Goal: Task Accomplishment & Management: Manage account settings

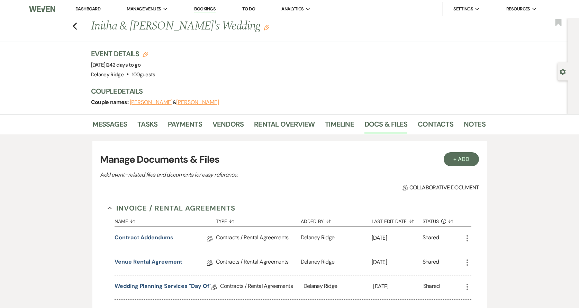
click at [101, 14] on li "Dashboard" at bounding box center [88, 9] width 32 height 14
click at [94, 8] on link "Dashboard" at bounding box center [88, 9] width 25 height 6
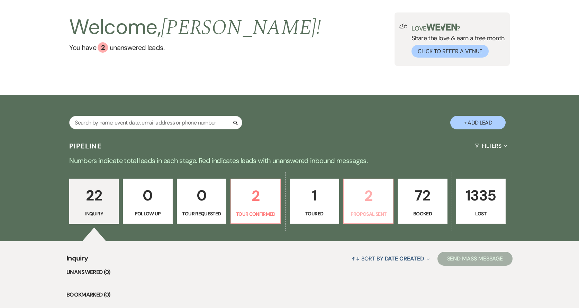
click at [381, 212] on p "Proposal Sent" at bounding box center [368, 214] width 41 height 8
select select "6"
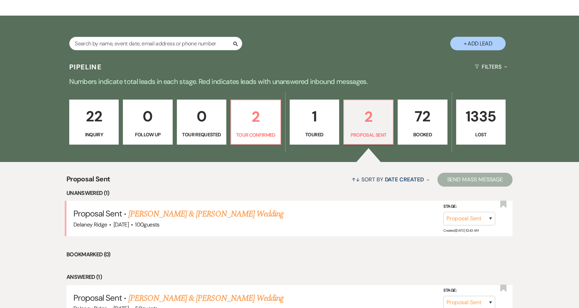
scroll to position [139, 0]
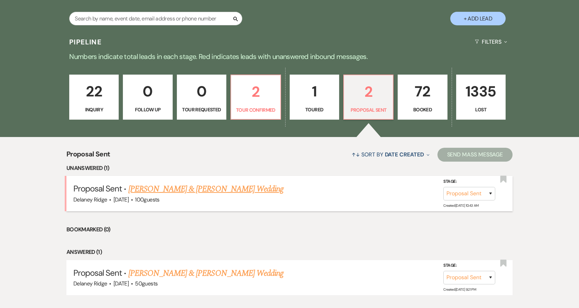
click at [201, 191] on link "Kyle Gordon & Brittany Dever's Wedding" at bounding box center [205, 189] width 155 height 12
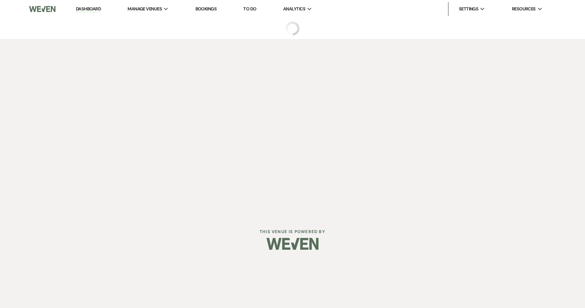
select select "6"
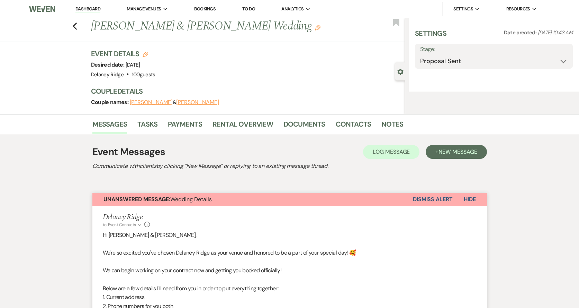
select select "5"
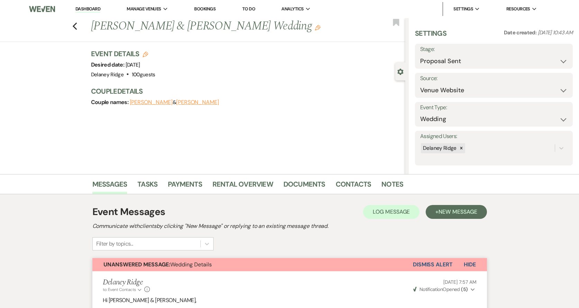
click at [438, 267] on button "Dismiss Alert" at bounding box center [433, 264] width 40 height 13
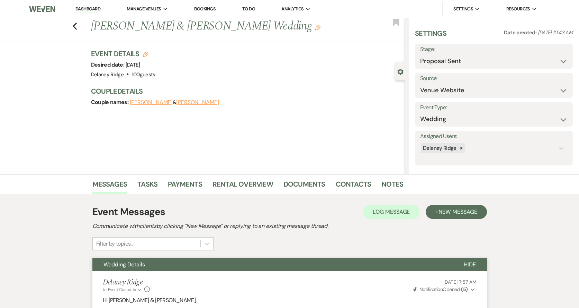
click at [87, 13] on li "Dashboard" at bounding box center [88, 9] width 32 height 14
click at [88, 9] on link "Dashboard" at bounding box center [88, 9] width 25 height 7
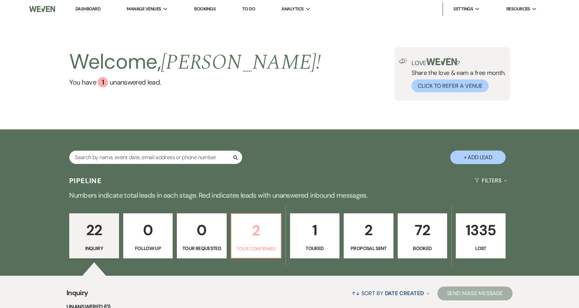
click at [264, 245] on p "Tour Confirmed" at bounding box center [256, 249] width 41 height 8
select select "4"
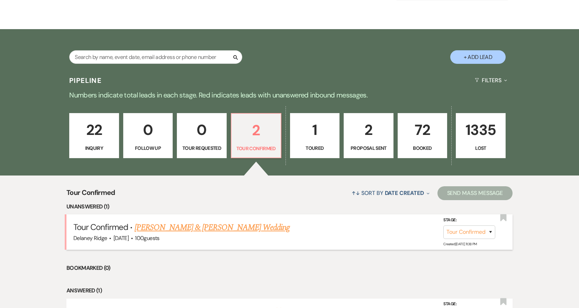
scroll to position [104, 0]
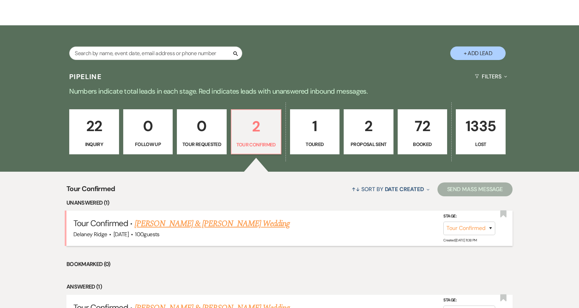
click at [217, 228] on link "Kayla Hovis & Alan Christopher's Wedding" at bounding box center [212, 223] width 155 height 12
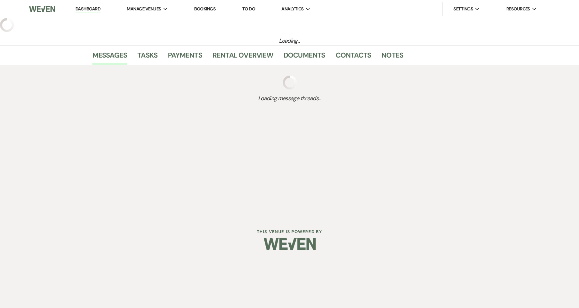
select select "4"
select select "5"
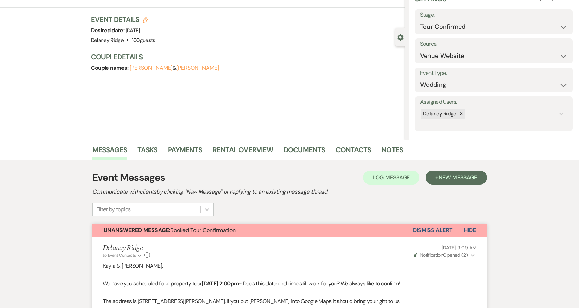
scroll to position [33, 0]
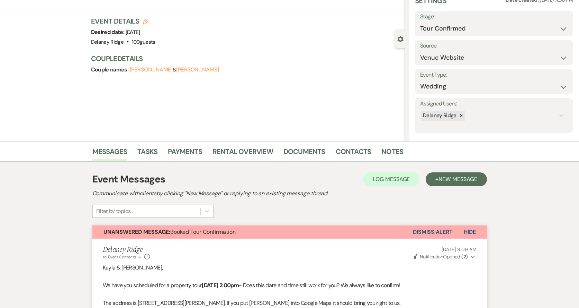
click at [430, 234] on button "Dismiss Alert" at bounding box center [433, 231] width 40 height 13
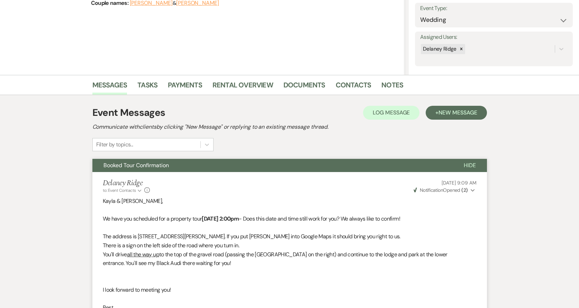
scroll to position [0, 0]
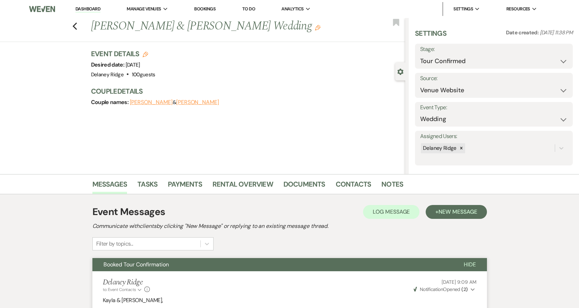
click at [91, 10] on link "Dashboard" at bounding box center [88, 9] width 25 height 7
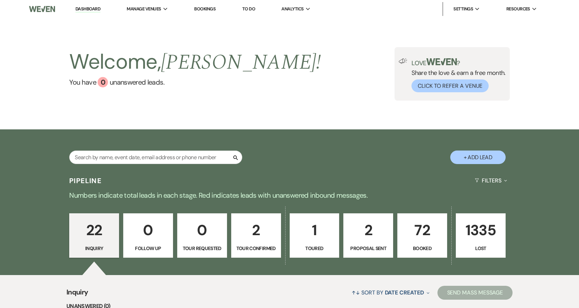
click at [425, 231] on p "72" at bounding box center [422, 229] width 41 height 23
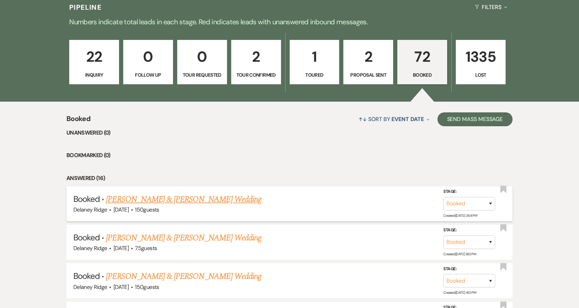
scroll to position [242, 0]
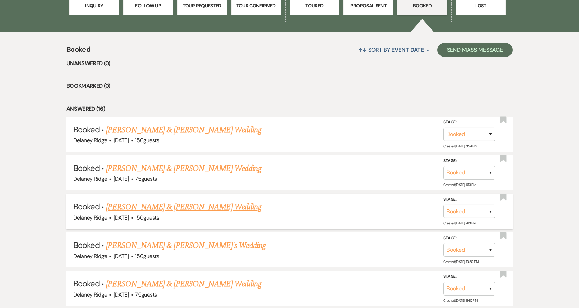
click at [201, 206] on link "Adam Greene & Christina Leonard's Wedding" at bounding box center [183, 207] width 155 height 12
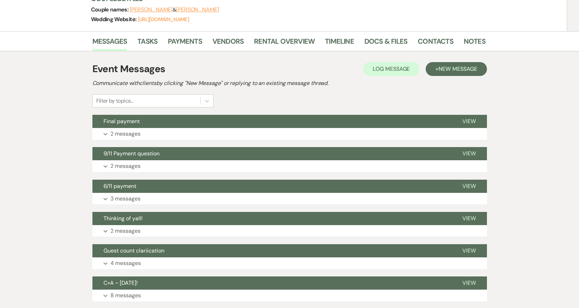
scroll to position [104, 0]
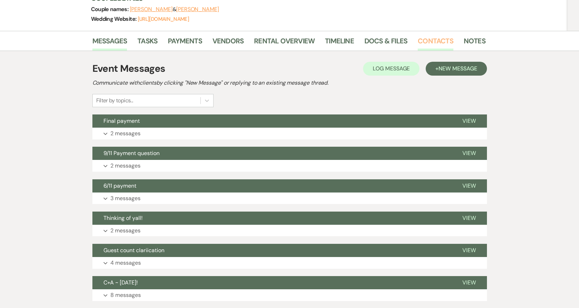
click at [419, 42] on link "Contacts" at bounding box center [436, 42] width 36 height 15
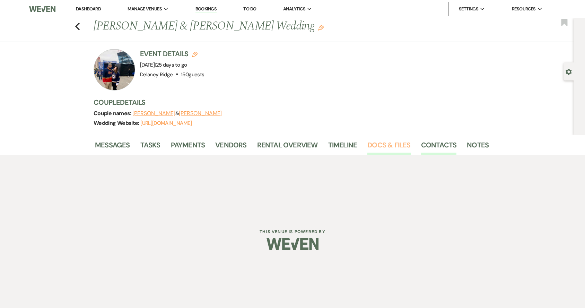
click at [385, 141] on link "Docs & Files" at bounding box center [388, 146] width 43 height 15
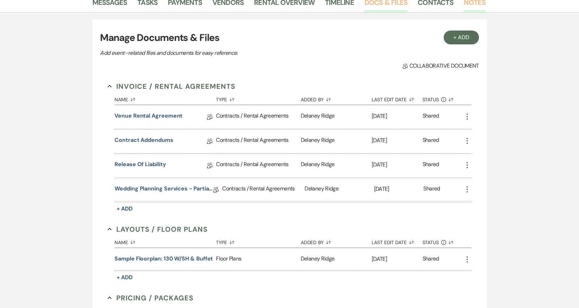
scroll to position [130, 0]
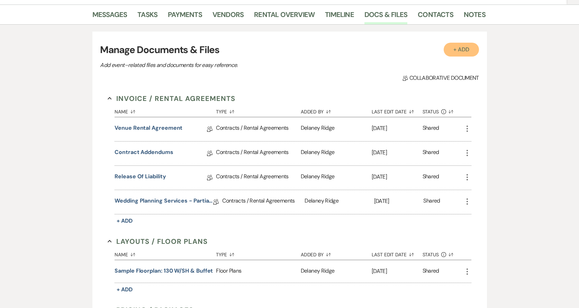
click at [463, 48] on button "+ Add" at bounding box center [461, 50] width 35 height 14
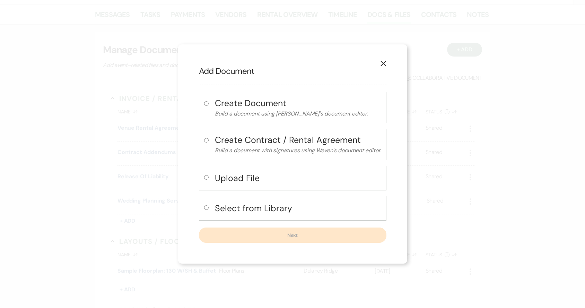
click at [240, 176] on h4 "Upload File" at bounding box center [298, 178] width 166 height 12
radio input "true"
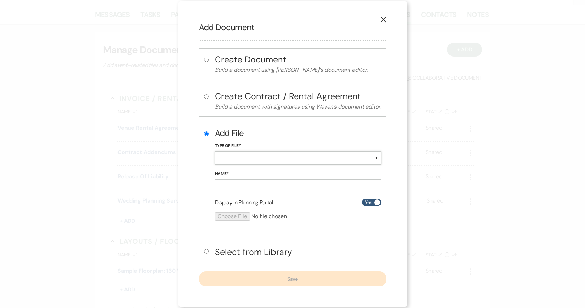
click at [249, 156] on select "Special Event Insurance Vendor Certificate of Insurance Contracts / Rental Agre…" at bounding box center [298, 158] width 166 height 14
select select "38"
click at [215, 151] on select "Special Event Insurance Vendor Certificate of Insurance Contracts / Rental Agre…" at bounding box center [298, 158] width 166 height 14
click at [267, 194] on form "Add File Type of File* Special Event Insurance Vendor Certificate of Insurance …" at bounding box center [298, 176] width 166 height 99
click at [265, 186] on input "Name*" at bounding box center [298, 186] width 166 height 14
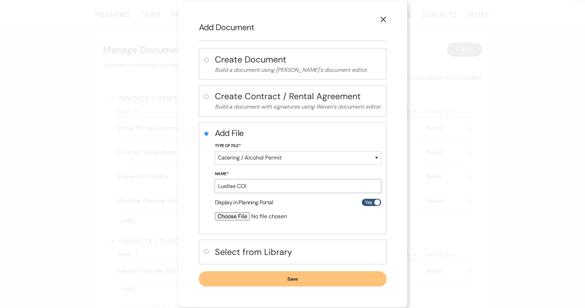
type input "Luellas COI"
click at [228, 214] on input "file" at bounding box center [280, 216] width 130 height 8
type input "C:\fakepath\Delaney Ridge_Luella's Bar-B-Que, LLC_2425 Master_9-12-2025_7202827…"
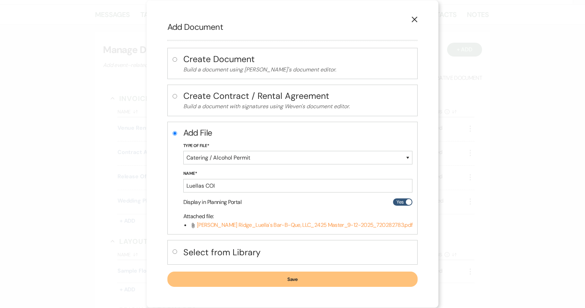
click at [315, 275] on button "Save" at bounding box center [292, 278] width 250 height 15
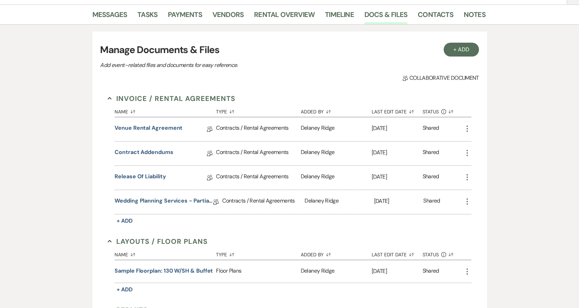
scroll to position [0, 0]
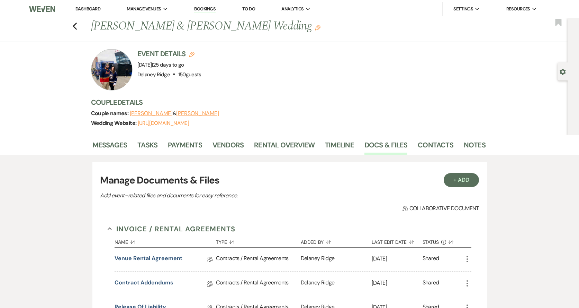
click at [91, 11] on link "Dashboard" at bounding box center [88, 9] width 25 height 6
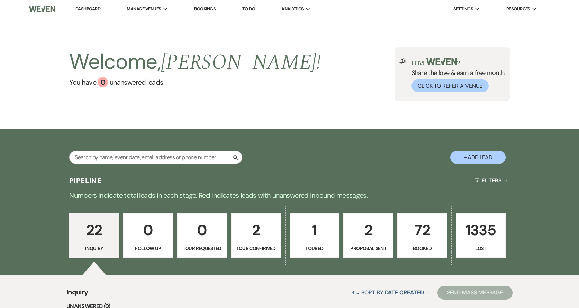
click at [424, 242] on link "72 Booked" at bounding box center [423, 235] width 50 height 44
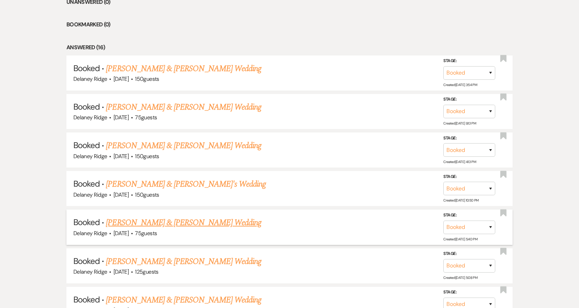
scroll to position [35, 0]
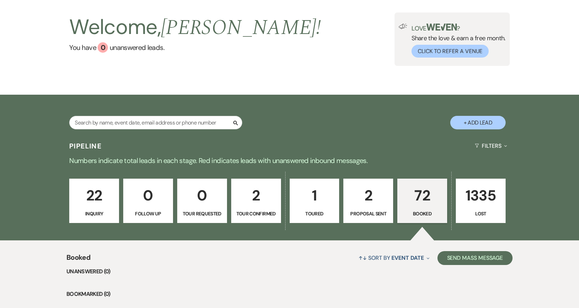
click at [365, 190] on p "2" at bounding box center [368, 195] width 41 height 23
select select "6"
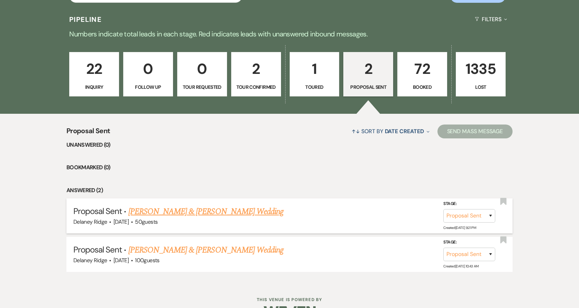
scroll to position [181, 0]
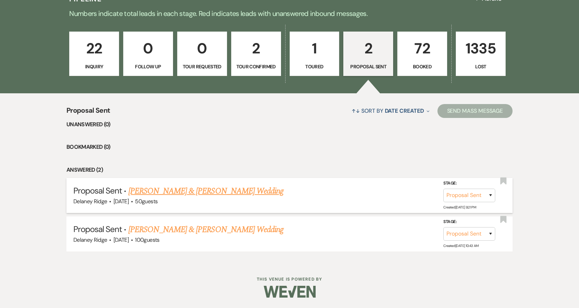
click at [212, 190] on link "Fletcher Stone & Jordyn Kohl's Wedding" at bounding box center [205, 191] width 155 height 12
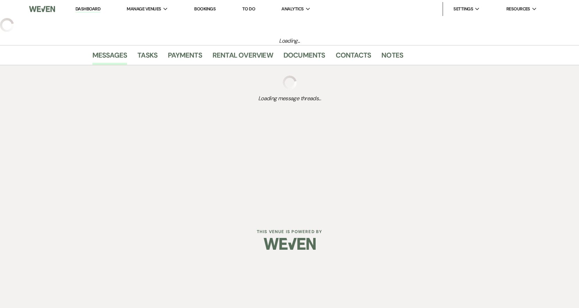
select select "6"
select select "5"
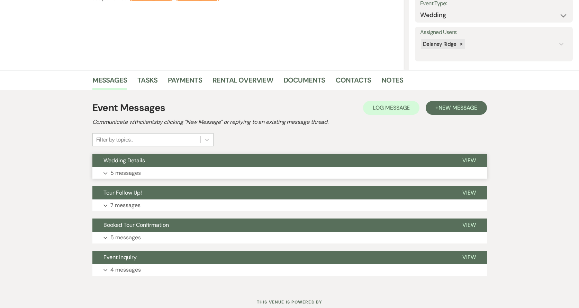
click at [182, 168] on button "Expand 5 messages" at bounding box center [289, 173] width 395 height 12
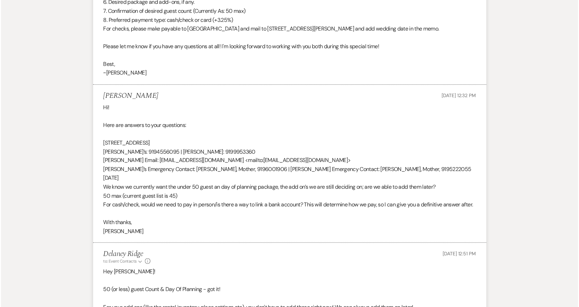
scroll to position [404, 0]
drag, startPoint x: 191, startPoint y: 142, endPoint x: 101, endPoint y: 142, distance: 89.7
click at [98, 147] on li "Jordyn Kohl Aug 31, 2025, 12:32 PM Hi! Here are answers to your questions: 2428…" at bounding box center [289, 164] width 395 height 159
copy div "2428 Ridge Rd, Blacksburg, VA 24060"
click at [247, 128] on div "Hi! Here are answers to your questions: 2428 Ridge Rd, Blacksburg, VA 24060 Jor…" at bounding box center [290, 169] width 374 height 133
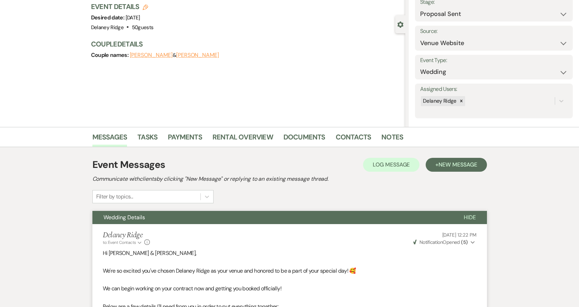
scroll to position [0, 0]
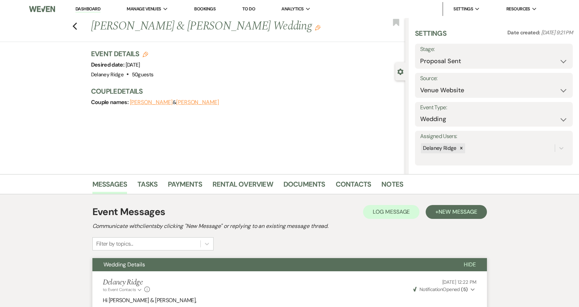
drag, startPoint x: 90, startPoint y: 13, endPoint x: 90, endPoint y: 9, distance: 4.5
click at [90, 13] on li "Dashboard" at bounding box center [88, 9] width 32 height 14
click at [90, 7] on link "Dashboard" at bounding box center [88, 9] width 25 height 7
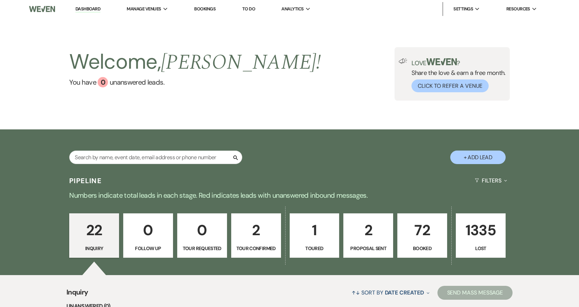
click at [441, 240] on p "72" at bounding box center [422, 229] width 41 height 23
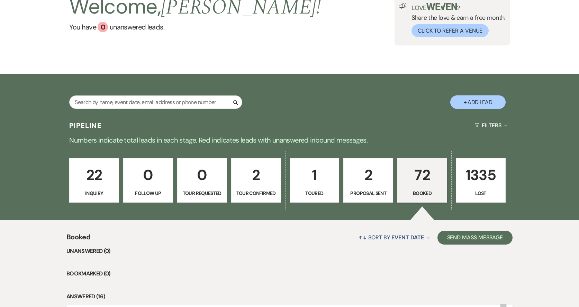
scroll to position [173, 0]
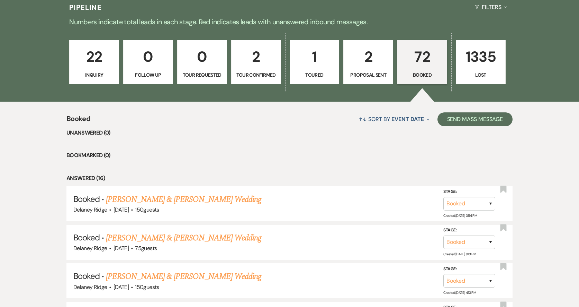
click at [357, 63] on p "2" at bounding box center [368, 56] width 41 height 23
select select "6"
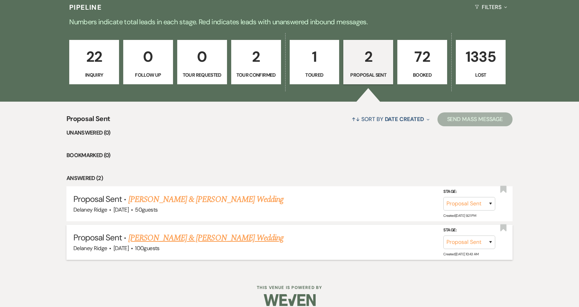
click at [228, 238] on link "Kyle Gordon & Brittany Dever's Wedding" at bounding box center [205, 237] width 155 height 12
select select "6"
select select "5"
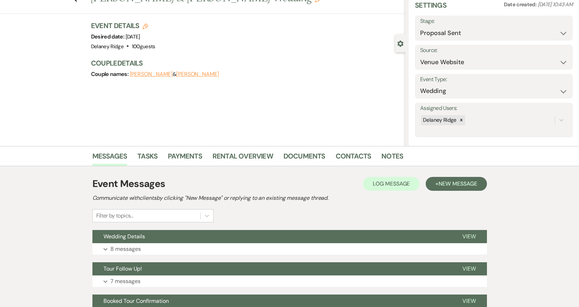
scroll to position [69, 0]
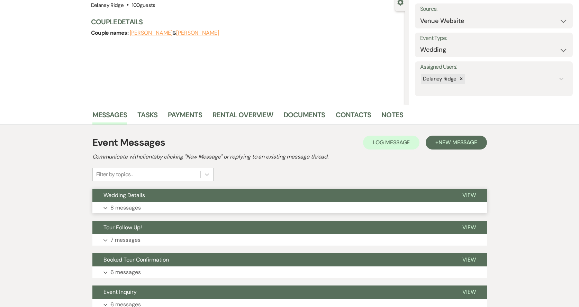
click at [226, 208] on button "Expand 8 messages" at bounding box center [289, 208] width 395 height 12
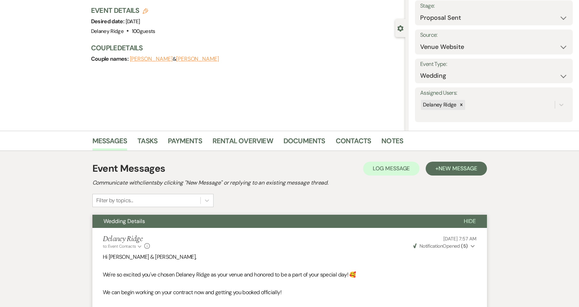
scroll to position [0, 0]
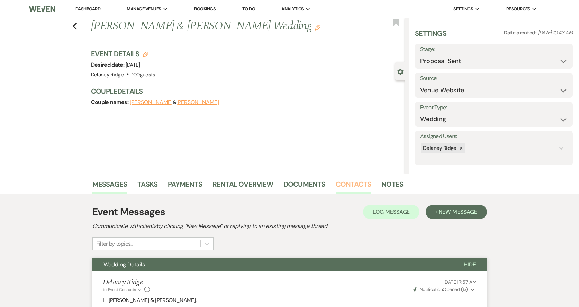
click at [343, 187] on link "Contacts" at bounding box center [354, 185] width 36 height 15
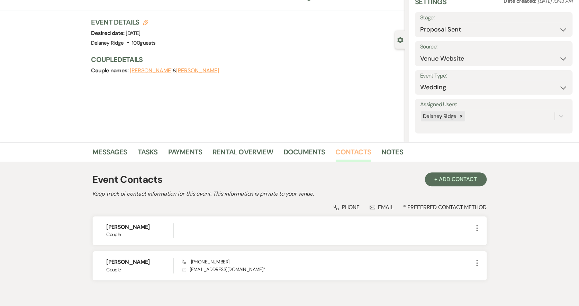
scroll to position [67, 0]
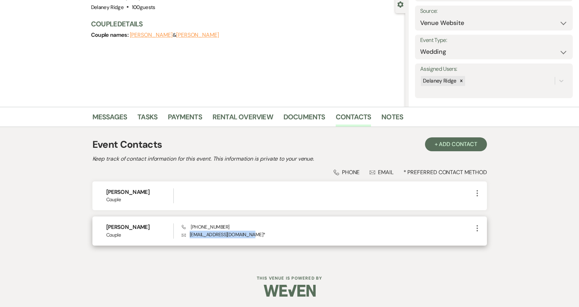
drag, startPoint x: 254, startPoint y: 234, endPoint x: 190, endPoint y: 239, distance: 63.2
click at [190, 239] on div "Brittany Dever Couple Phone (704) 458-5021 Envelope gordonwedding00@gmail.com *…" at bounding box center [289, 230] width 395 height 29
copy p "gordonwedding00@gmail.com"
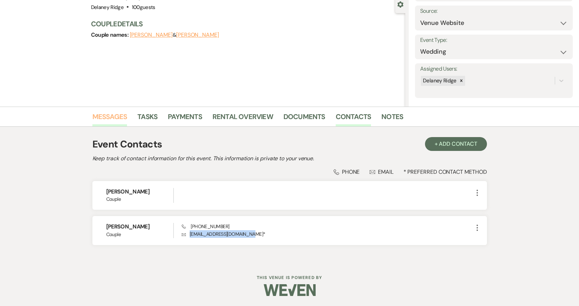
click at [116, 125] on link "Messages" at bounding box center [109, 118] width 35 height 15
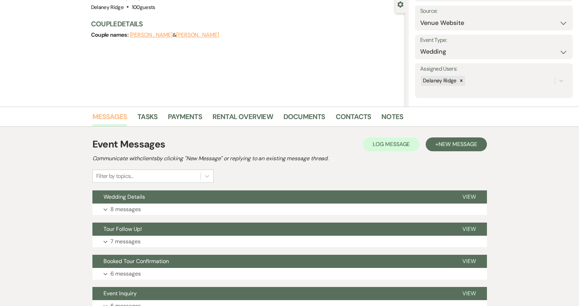
click at [114, 121] on link "Messages" at bounding box center [109, 118] width 35 height 15
click at [154, 203] on button "Wedding Details" at bounding box center [271, 196] width 359 height 13
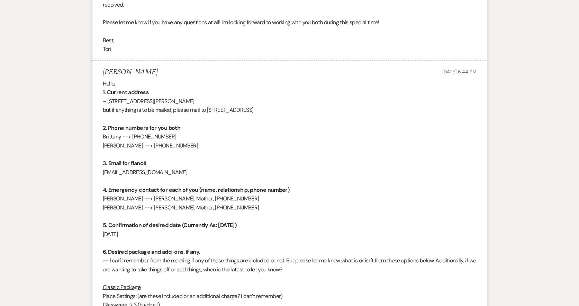
scroll to position [448, 0]
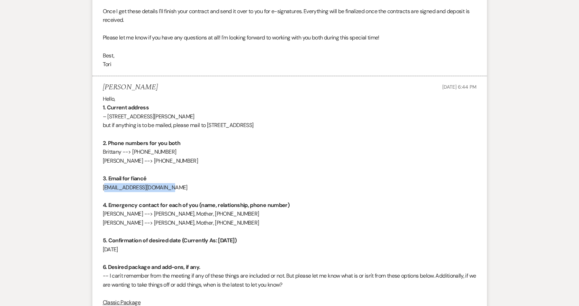
drag, startPoint x: 170, startPoint y: 188, endPoint x: 101, endPoint y: 187, distance: 68.6
click at [100, 189] on li "Brittany Dever Aug 28, 2025, 6:44 PM Hello, 1. Current address – 6005 Ansley Fa…" at bounding box center [289, 270] width 395 height 389
copy p "kylegordon619@yahoo.com"
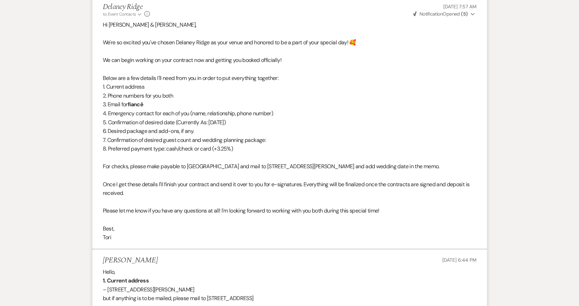
scroll to position [0, 0]
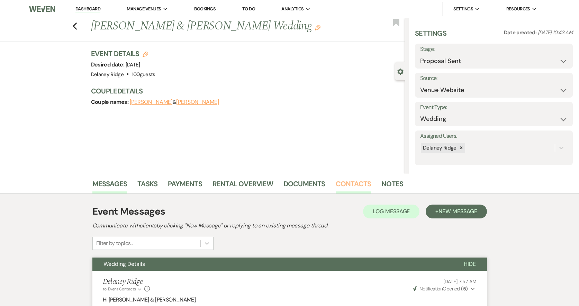
click at [364, 179] on link "Contacts" at bounding box center [354, 185] width 36 height 15
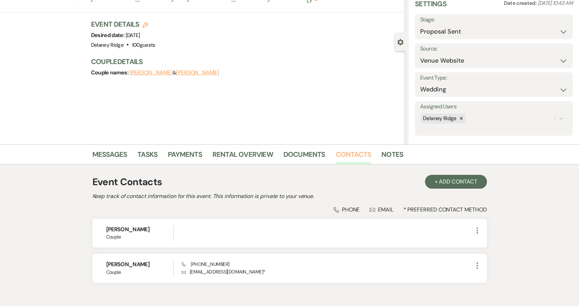
scroll to position [68, 0]
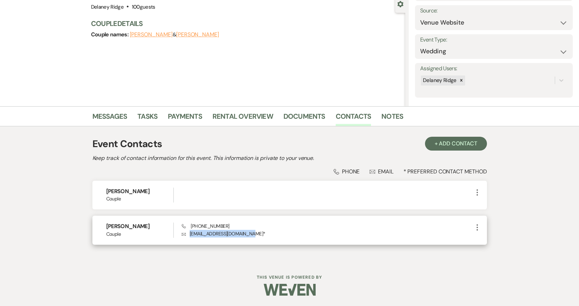
drag, startPoint x: 253, startPoint y: 234, endPoint x: 183, endPoint y: 233, distance: 70.0
click at [182, 236] on p "Envelope gordonwedding00@gmail.com *" at bounding box center [327, 234] width 291 height 8
copy p "gordonwedding00@gmail.com"
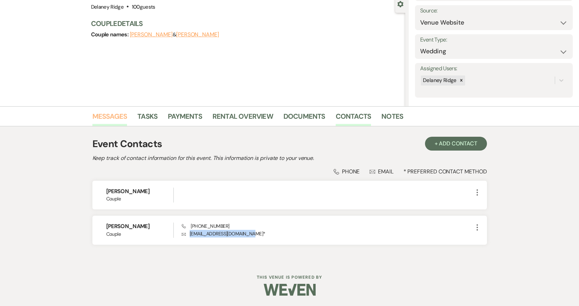
click at [118, 118] on link "Messages" at bounding box center [109, 118] width 35 height 15
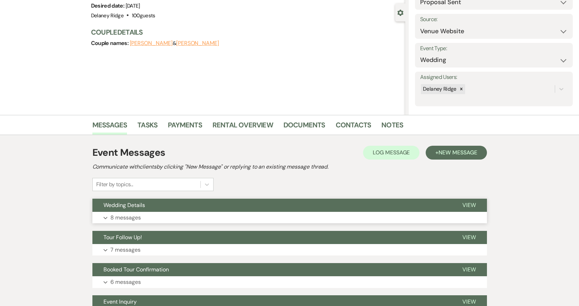
click at [108, 219] on button "Expand 8 messages" at bounding box center [289, 218] width 395 height 12
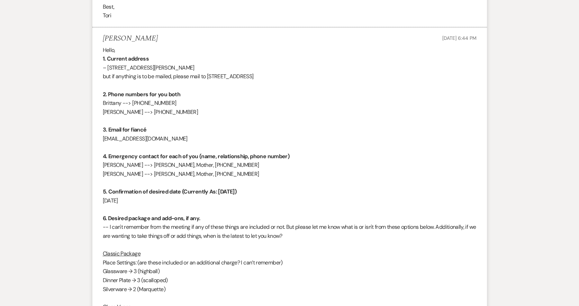
scroll to position [509, 0]
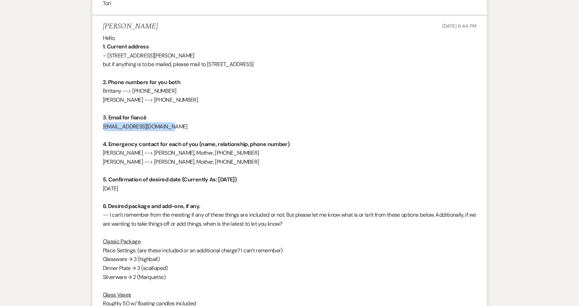
drag, startPoint x: 168, startPoint y: 127, endPoint x: 101, endPoint y: 131, distance: 66.6
click at [101, 131] on li "Brittany Dever Aug 28, 2025, 6:44 PM Hello, 1. Current address – 6005 Ansley Fa…" at bounding box center [289, 209] width 395 height 389
copy p "kylegordon619@yahoo.com"
click at [287, 91] on p "Brittany --> 704-458-5021" at bounding box center [290, 91] width 374 height 9
drag, startPoint x: 147, startPoint y: 154, endPoint x: 183, endPoint y: 149, distance: 36.4
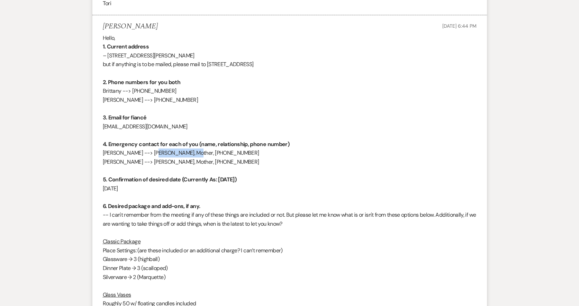
click at [183, 149] on p "Brittany Dever --> Michelle Bukuts, Mother, 980-225-4831" at bounding box center [290, 153] width 374 height 9
copy p "Michelle Bukuts"
drag, startPoint x: 241, startPoint y: 153, endPoint x: 204, endPoint y: 152, distance: 36.7
click at [204, 152] on p "Brittany Dever --> Michelle Bukuts, Mother, 980-225-4831" at bounding box center [290, 153] width 374 height 9
copy p "980-225-4831"
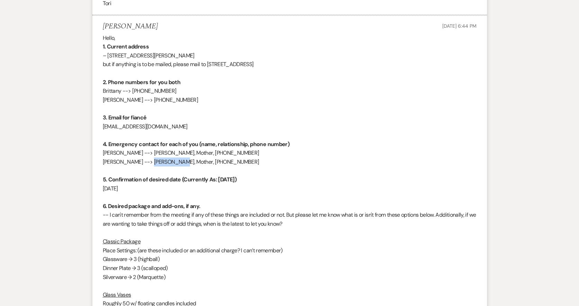
drag, startPoint x: 175, startPoint y: 161, endPoint x: 145, endPoint y: 162, distance: 30.5
click at [145, 162] on p "Kyle Gordon --> Jamie Gordon, Mother, 704-614-3001" at bounding box center [290, 162] width 374 height 9
drag, startPoint x: 144, startPoint y: 162, endPoint x: 175, endPoint y: 163, distance: 31.5
click at [175, 163] on p "Kyle Gordon --> Jamie Gordon, Mother, 704-614-3001" at bounding box center [290, 162] width 374 height 9
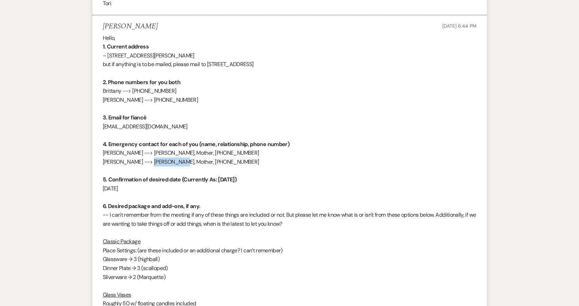
click at [160, 163] on p "Kyle Gordon --> Jamie Gordon, Mother, 704-614-3001" at bounding box center [290, 162] width 374 height 9
drag, startPoint x: 142, startPoint y: 163, endPoint x: 175, endPoint y: 161, distance: 32.9
click at [175, 161] on p "Kyle Gordon --> Jamie Gordon, Mother, 704-614-3001" at bounding box center [290, 162] width 374 height 9
copy p "Jamie Gordon"
drag, startPoint x: 234, startPoint y: 162, endPoint x: 196, endPoint y: 164, distance: 38.2
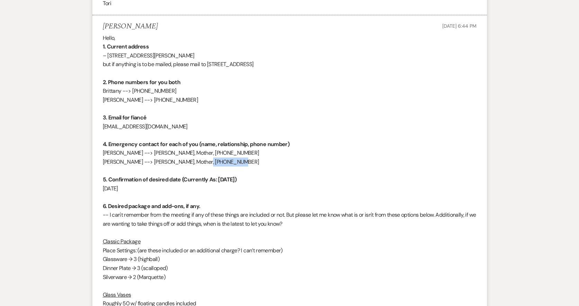
click at [196, 164] on p "Kyle Gordon --> Jamie Gordon, Mother, 704-614-3001" at bounding box center [290, 162] width 374 height 9
copy p "704-614-3001"
click at [349, 110] on p at bounding box center [290, 108] width 374 height 9
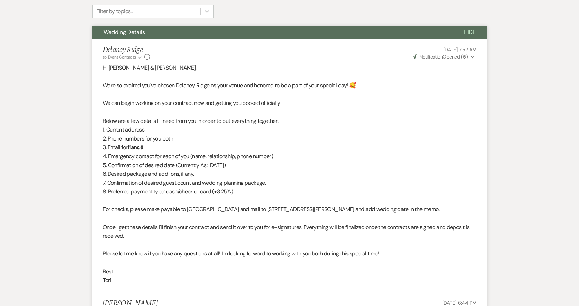
scroll to position [0, 0]
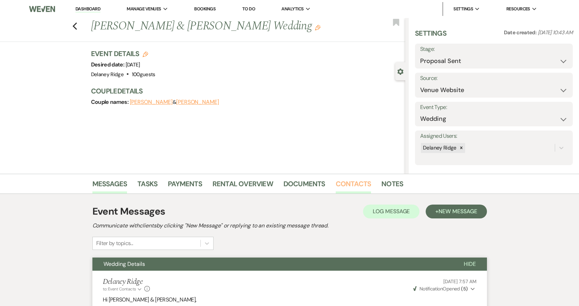
click at [347, 187] on link "Contacts" at bounding box center [354, 185] width 36 height 15
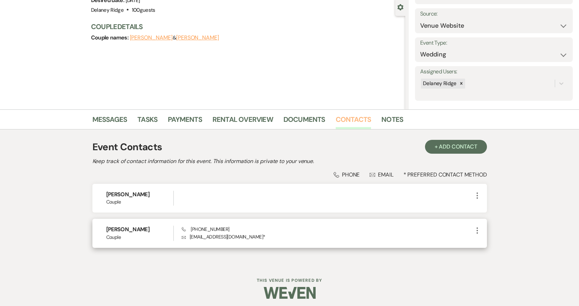
scroll to position [68, 0]
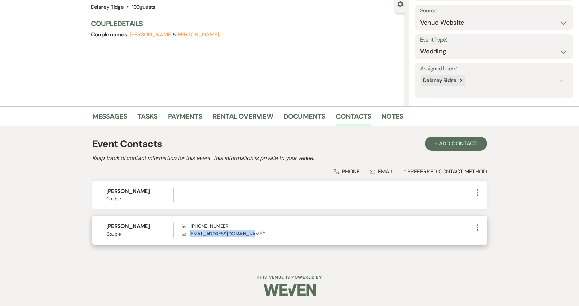
drag, startPoint x: 254, startPoint y: 233, endPoint x: 187, endPoint y: 234, distance: 66.2
click at [187, 234] on p "Envelope gordonwedding00@gmail.com *" at bounding box center [327, 234] width 291 height 8
copy p "gordonwedding00@gmail.com"
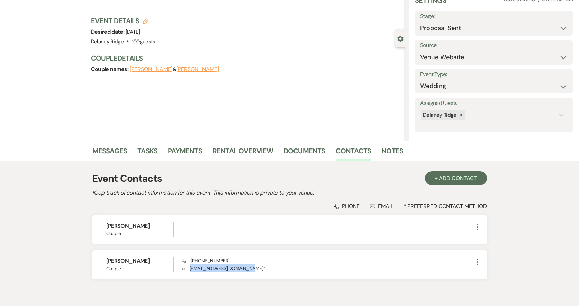
scroll to position [0, 0]
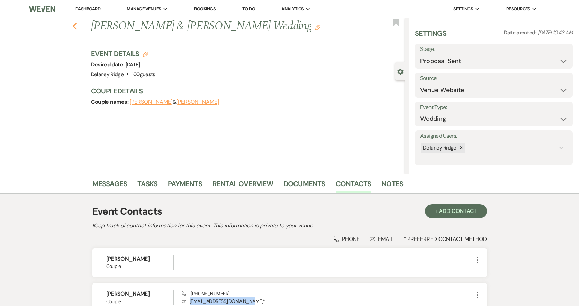
click at [78, 27] on icon "Previous" at bounding box center [74, 26] width 5 height 8
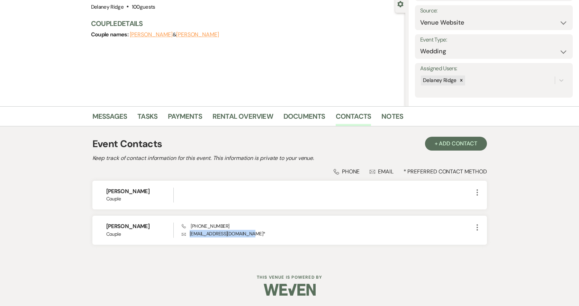
select select "6"
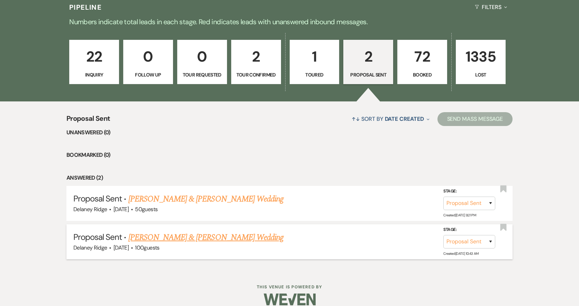
click at [205, 237] on link "Kyle Gordon & Brittany Dever's Wedding" at bounding box center [205, 237] width 155 height 12
select select "6"
select select "5"
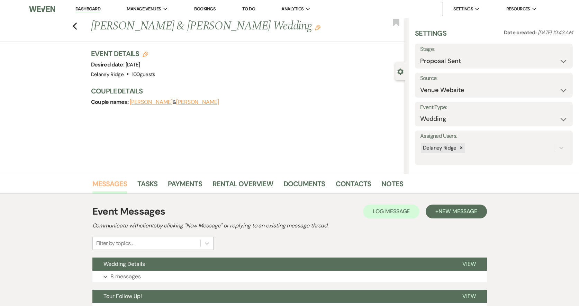
click at [110, 189] on link "Messages" at bounding box center [109, 185] width 35 height 15
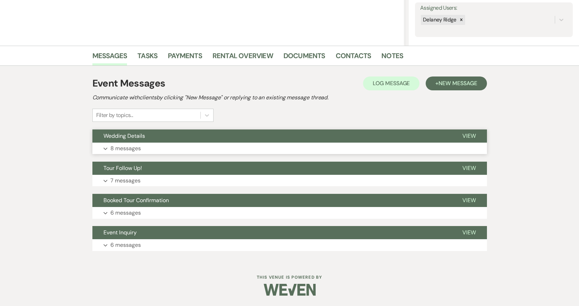
click at [205, 150] on button "Expand 8 messages" at bounding box center [289, 149] width 395 height 12
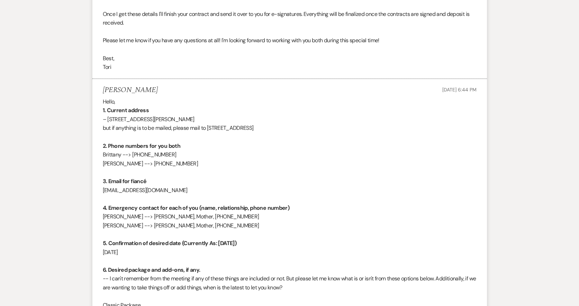
scroll to position [440, 0]
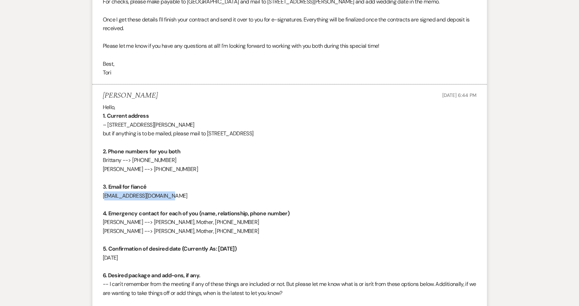
drag, startPoint x: 167, startPoint y: 198, endPoint x: 100, endPoint y: 198, distance: 66.2
click at [100, 198] on li "Brittany Dever Aug 28, 2025, 6:44 PM Hello, 1. Current address – 6005 Ansley Fa…" at bounding box center [289, 279] width 395 height 389
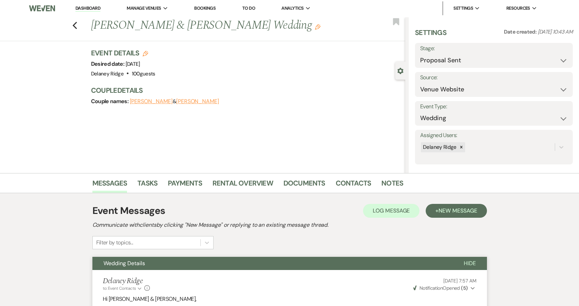
scroll to position [0, 0]
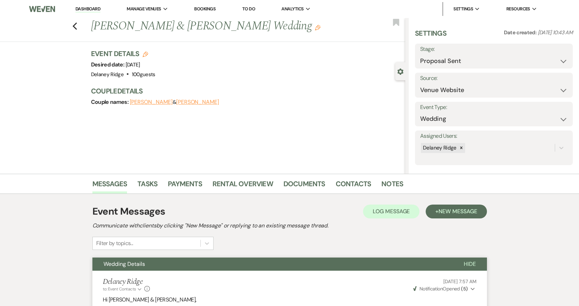
click at [91, 9] on link "Dashboard" at bounding box center [88, 9] width 25 height 7
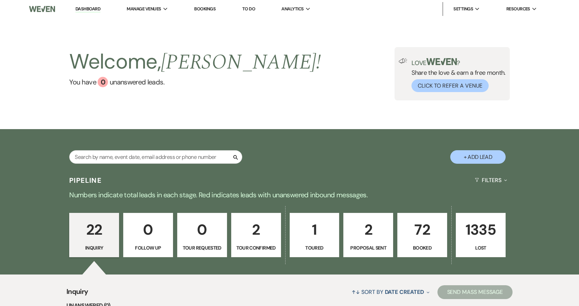
click at [273, 89] on div "Welcome, Delaney ! You have 0 unanswered lead s . Love ? Share the love & earn …" at bounding box center [290, 73] width 499 height 53
click at [357, 236] on p "2" at bounding box center [368, 229] width 41 height 23
select select "6"
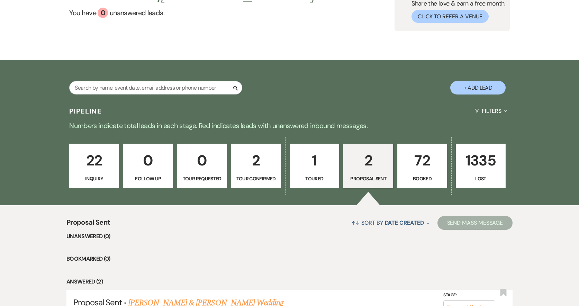
click at [323, 181] on p "Toured" at bounding box center [314, 179] width 41 height 8
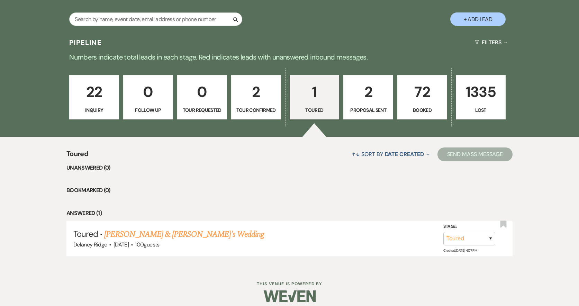
scroll to position [139, 0]
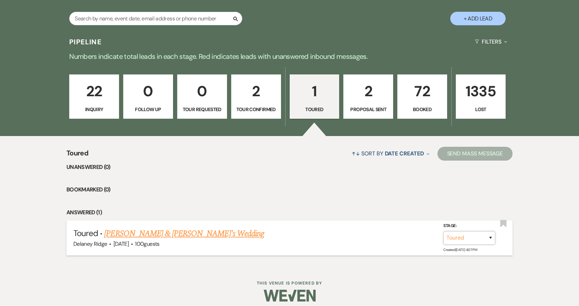
click at [484, 238] on select "Inquiry Follow Up Tour Requested Tour Confirmed Toured Proposal Sent Booked Lost" at bounding box center [470, 238] width 52 height 14
select select "8"
click at [444, 231] on select "Inquiry Follow Up Tour Requested Tour Confirmed Toured Proposal Sent Booked Lost" at bounding box center [470, 238] width 52 height 14
click at [397, 236] on select "Booked Elsewhere Budget Date Unavailable No Response Not a Good Match Capacity …" at bounding box center [373, 238] width 60 height 14
select select "5"
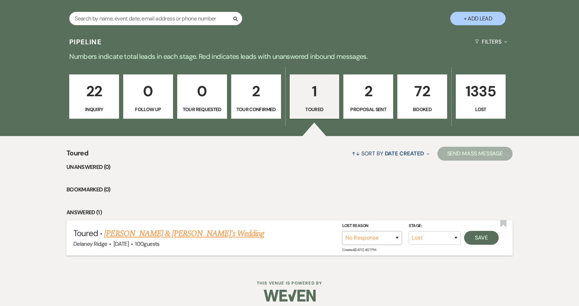
click at [343, 231] on select "Booked Elsewhere Budget Date Unavailable No Response Not a Good Match Capacity …" at bounding box center [373, 238] width 60 height 14
click at [477, 236] on button "Save" at bounding box center [481, 238] width 35 height 14
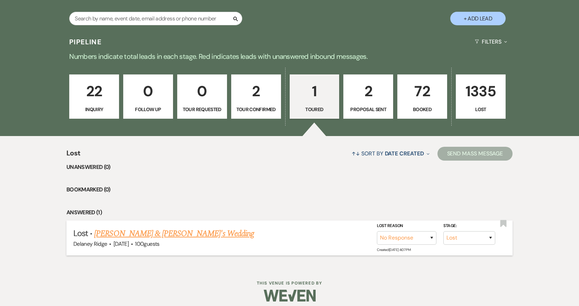
scroll to position [71, 0]
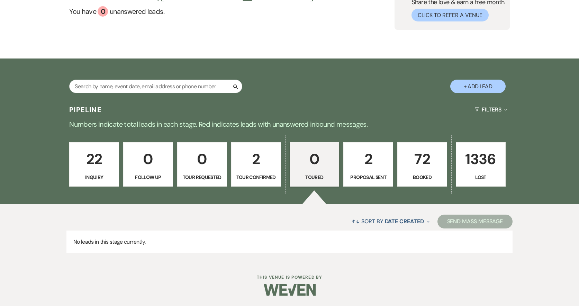
click at [268, 170] on p "2" at bounding box center [256, 159] width 41 height 23
select select "4"
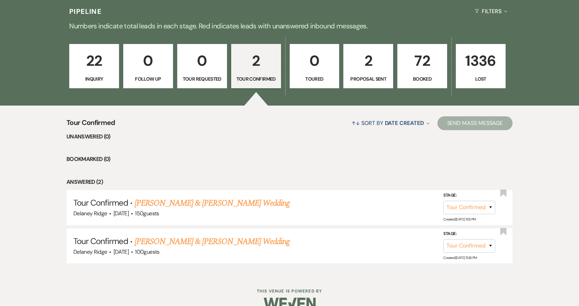
scroll to position [175, 0]
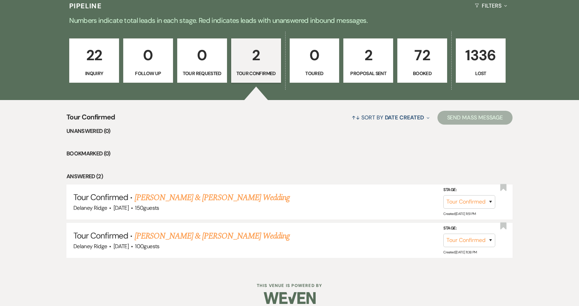
click at [267, 168] on ul "Unanswered (0) Bookmarked (0) Answered (2) Tour Confirmed · Kyle Mancuso & Sama…" at bounding box center [289, 192] width 446 height 131
click at [232, 236] on link "Kayla Hovis & Alan Christopher's Wedding" at bounding box center [212, 236] width 155 height 12
select select "4"
select select "5"
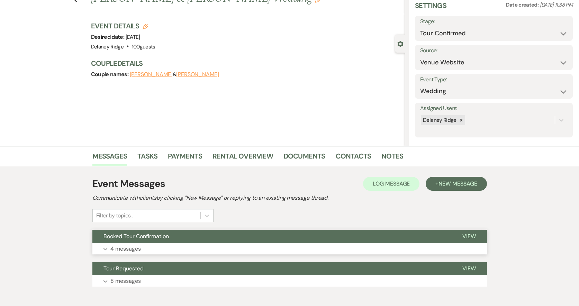
scroll to position [63, 0]
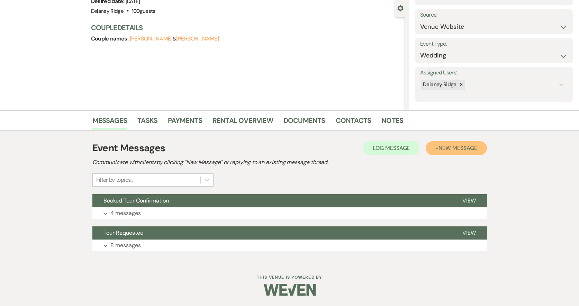
click at [429, 149] on button "+ New Message" at bounding box center [456, 148] width 61 height 14
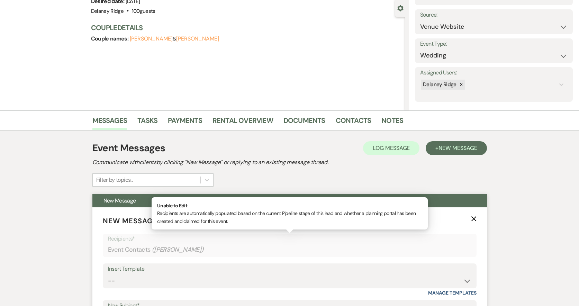
click at [251, 256] on div "Event Contacts ( Alan Christopher )" at bounding box center [290, 250] width 364 height 14
click at [249, 246] on div "Event Contacts ( Alan Christopher )" at bounding box center [290, 250] width 364 height 14
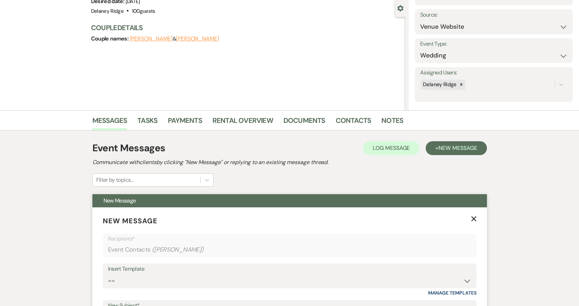
click at [475, 222] on p "New Message X" at bounding box center [290, 221] width 374 height 10
click at [474, 221] on icon "X" at bounding box center [474, 219] width 6 height 6
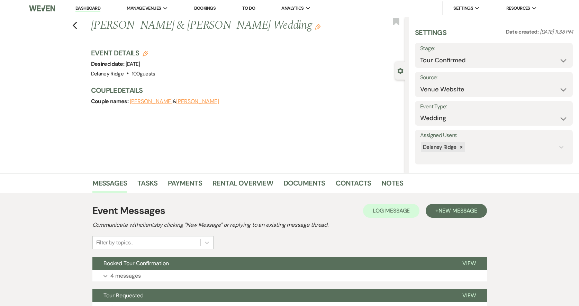
scroll to position [0, 0]
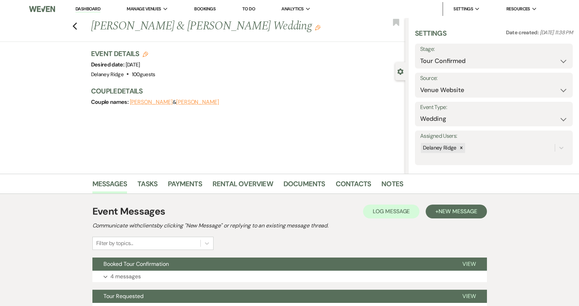
click at [80, 1] on nav "Dashboard Manage Venues Expand Delaney Ridge Bookings To Do Analytics Expand De…" at bounding box center [289, 9] width 579 height 18
click at [81, 7] on link "Dashboard" at bounding box center [88, 9] width 25 height 7
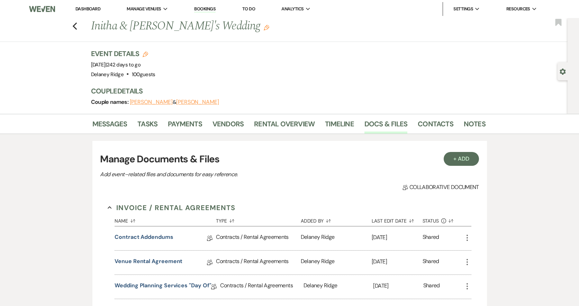
click at [80, 9] on link "Dashboard" at bounding box center [88, 9] width 25 height 6
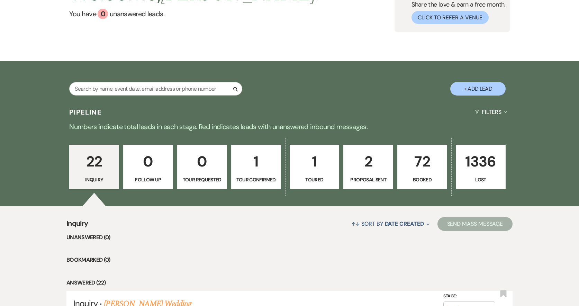
scroll to position [69, 0]
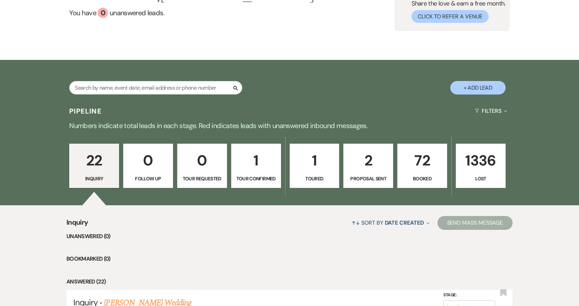
click at [260, 216] on div "↑↓ Sort By Date Created Expand Send Mass Message" at bounding box center [300, 223] width 425 height 18
click at [415, 153] on p "72" at bounding box center [422, 160] width 41 height 23
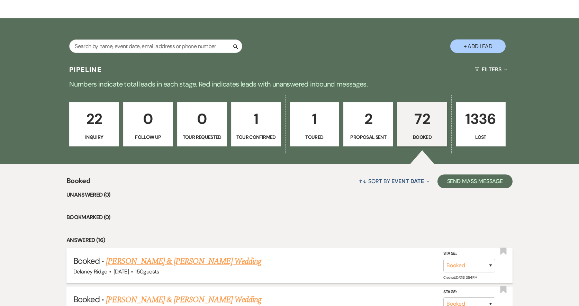
scroll to position [173, 0]
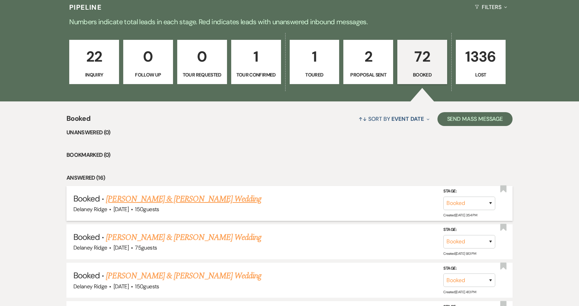
click at [194, 205] on link "Bailey Hejl & Alexis Whatcott's Wedding" at bounding box center [183, 199] width 155 height 12
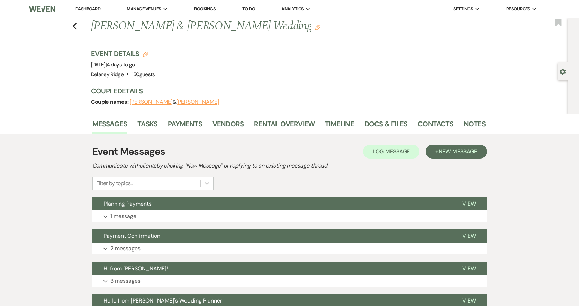
scroll to position [35, 0]
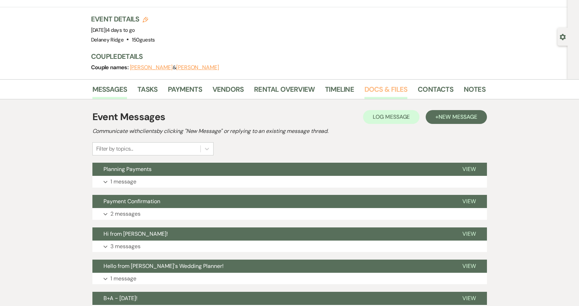
click at [365, 88] on link "Docs & Files" at bounding box center [386, 91] width 43 height 15
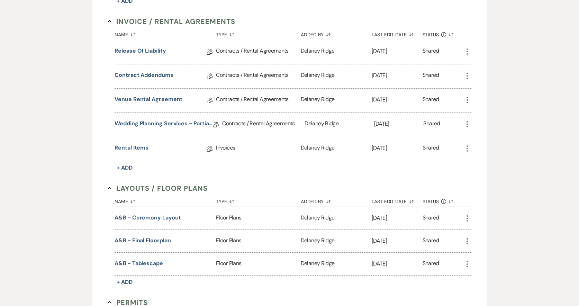
scroll to position [270, 0]
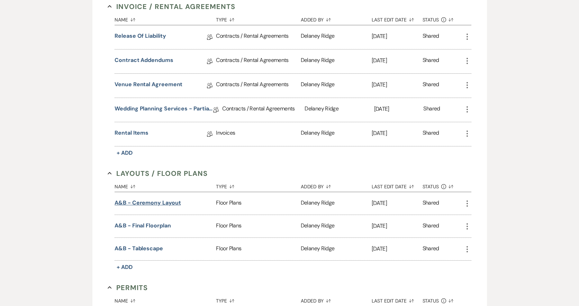
click at [170, 203] on button "A&B - Ceremony Layout" at bounding box center [148, 203] width 66 height 8
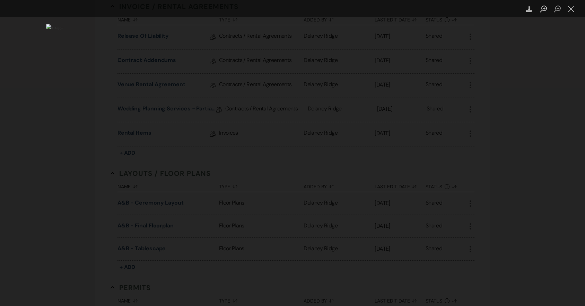
click at [287, 123] on img "Lightbox" at bounding box center [292, 153] width 492 height 258
click at [399, 130] on img "Lightbox" at bounding box center [292, 153] width 492 height 258
click at [526, 10] on icon "Download" at bounding box center [529, 9] width 7 height 7
click at [572, 8] on button "Close lightbox" at bounding box center [571, 9] width 14 height 12
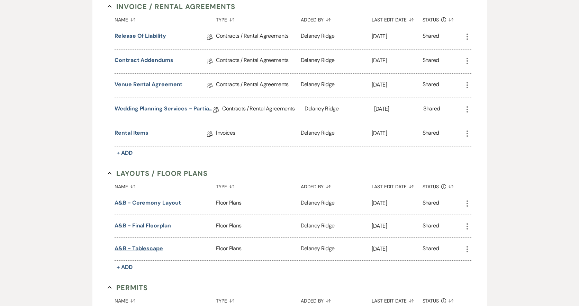
click at [147, 250] on button "A&B - Tablescape" at bounding box center [139, 249] width 48 height 8
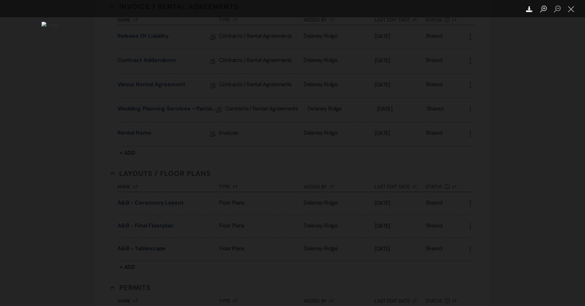
click at [527, 10] on use "Lightbox" at bounding box center [529, 9] width 6 height 6
click at [568, 8] on button "Close lightbox" at bounding box center [571, 9] width 14 height 12
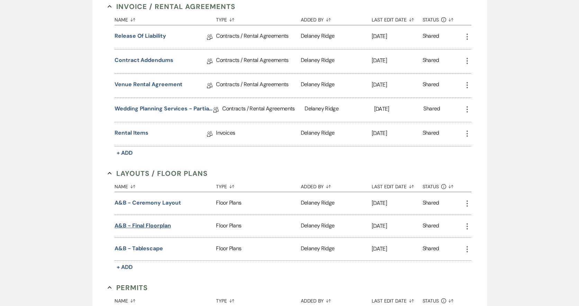
click at [153, 225] on button "A&B - Final Floorplan" at bounding box center [143, 226] width 56 height 8
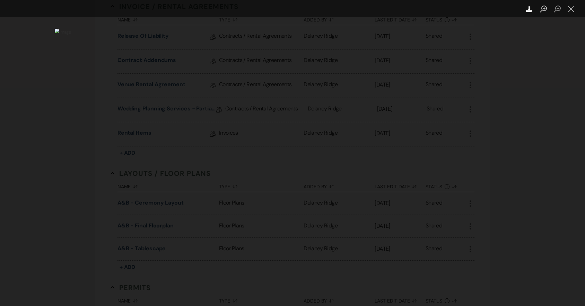
click at [530, 9] on icon "Download" at bounding box center [529, 9] width 7 height 7
click at [572, 12] on button "Close lightbox" at bounding box center [571, 9] width 14 height 12
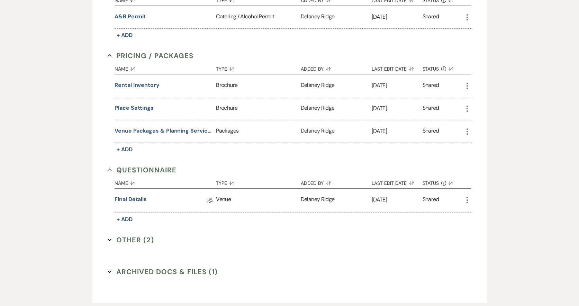
scroll to position [581, 0]
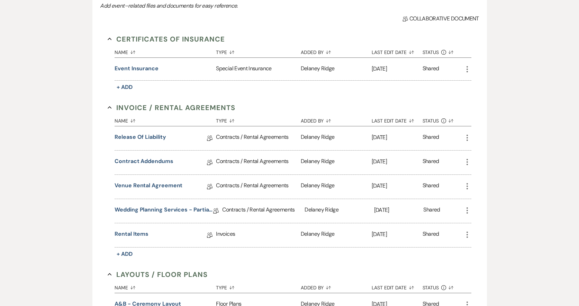
scroll to position [0, 0]
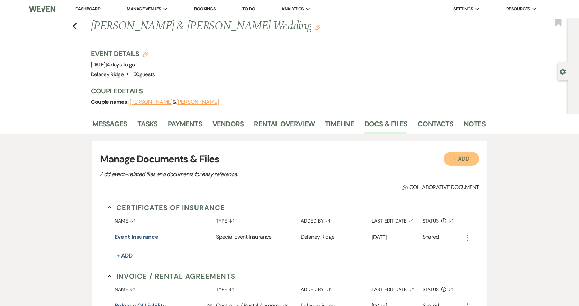
click at [458, 156] on button "+ Add" at bounding box center [461, 159] width 35 height 14
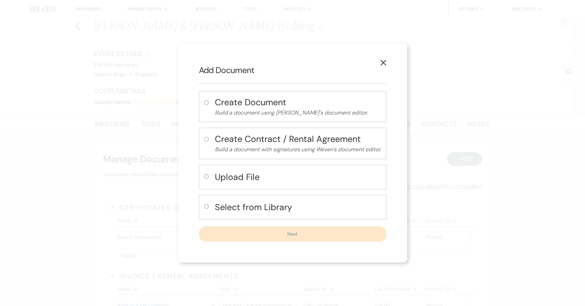
click at [240, 177] on h4 "Upload File" at bounding box center [298, 177] width 166 height 12
radio input "true"
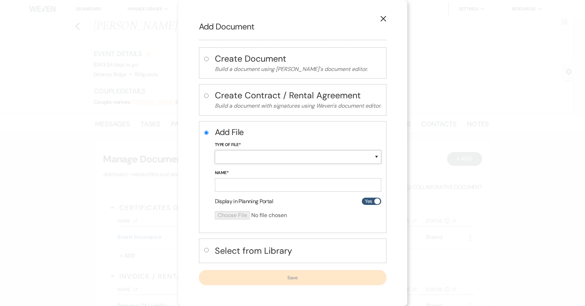
click at [253, 161] on select "Special Event Insurance Vendor Certificate of Insurance Contracts / Rental Agre…" at bounding box center [298, 157] width 166 height 14
select select "30"
click at [215, 150] on select "Special Event Insurance Vendor Certificate of Insurance Contracts / Rental Agre…" at bounding box center [298, 157] width 166 height 14
click at [272, 185] on input "Name*" at bounding box center [298, 185] width 166 height 14
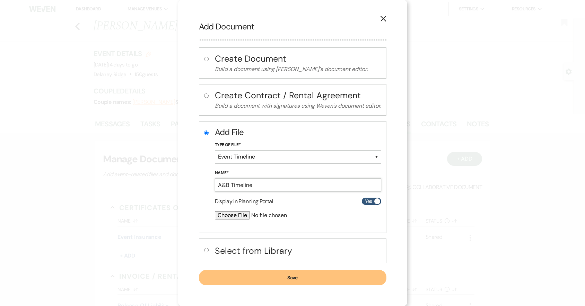
type input "A&B Timeline"
click at [239, 214] on input "file" at bounding box center [280, 215] width 130 height 8
type input "C:\fakepath\Alexis & Bailey - Partial - Primary Timeline v2025-09-15.pdf"
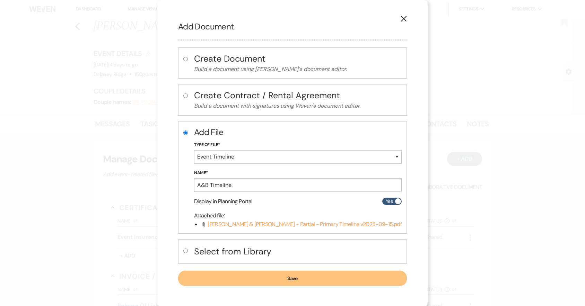
click at [293, 284] on button "Save" at bounding box center [292, 278] width 229 height 15
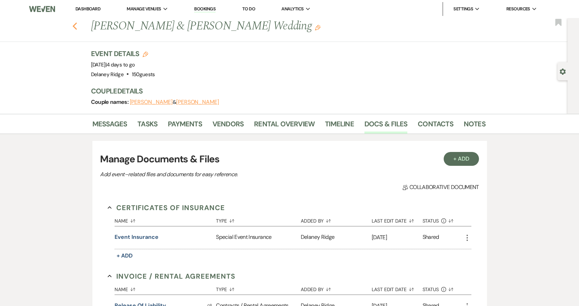
click at [78, 26] on icon "Previous" at bounding box center [74, 26] width 5 height 8
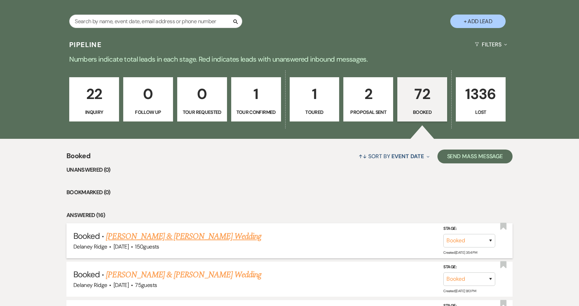
scroll to position [139, 0]
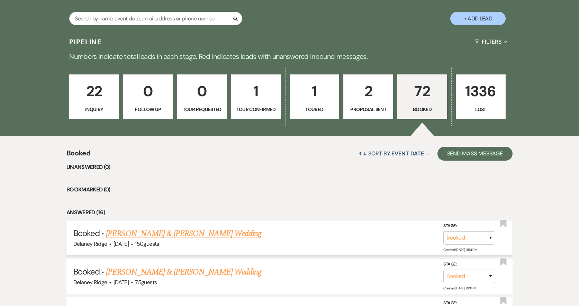
click at [204, 230] on link "Bailey Hejl & Alexis Whatcott's Wedding" at bounding box center [183, 234] width 155 height 12
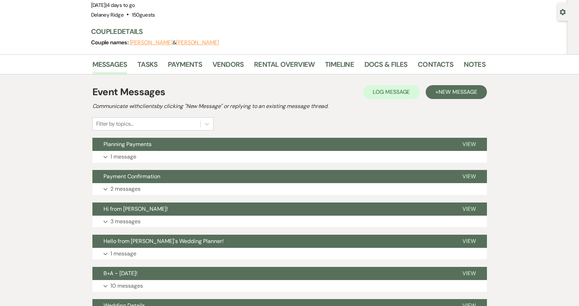
scroll to position [35, 0]
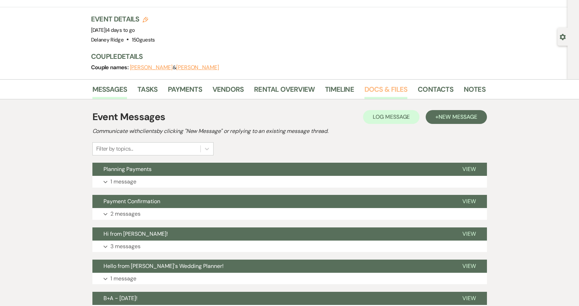
click at [381, 85] on link "Docs & Files" at bounding box center [386, 91] width 43 height 15
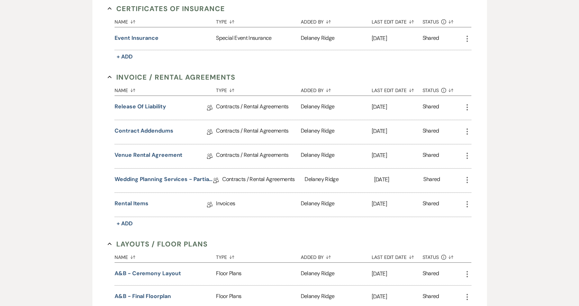
scroll to position [208, 0]
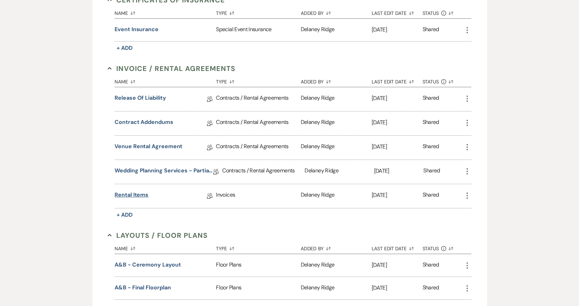
click at [136, 199] on link "Rental Items" at bounding box center [132, 196] width 34 height 11
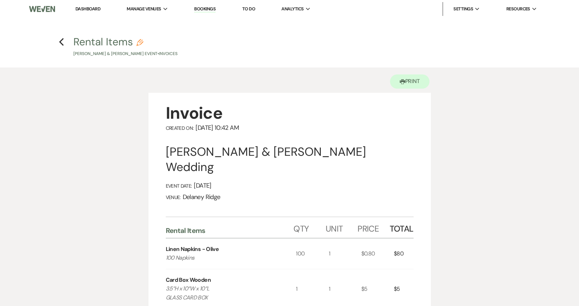
click at [49, 9] on img at bounding box center [42, 9] width 26 height 15
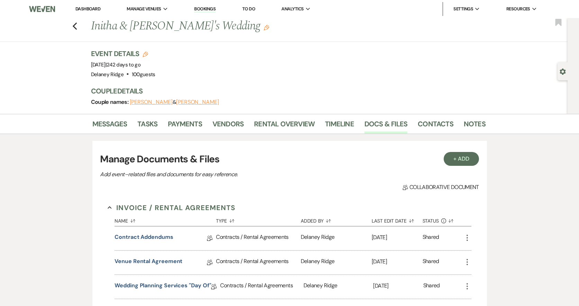
click at [82, 3] on li "Dashboard" at bounding box center [88, 9] width 32 height 14
click at [86, 6] on link "Dashboard" at bounding box center [88, 9] width 25 height 6
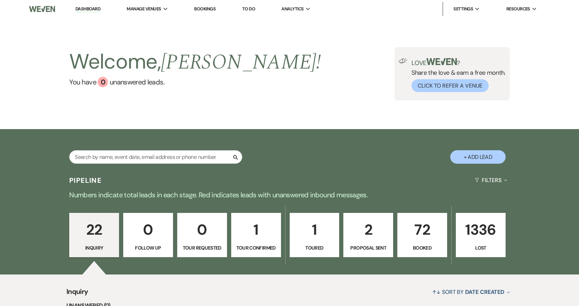
click at [273, 97] on div "Welcome, Delaney ! You have 0 unanswered lead s . Love ? Share the love & earn …" at bounding box center [290, 73] width 499 height 53
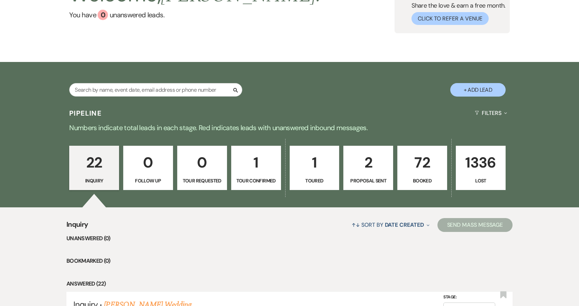
scroll to position [69, 0]
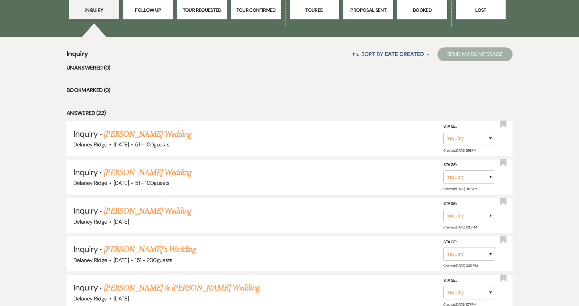
scroll to position [139, 0]
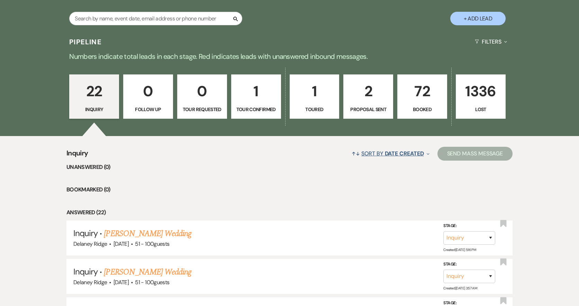
click at [361, 153] on button "↑↓ Sort By Date Created Expand" at bounding box center [390, 153] width 83 height 18
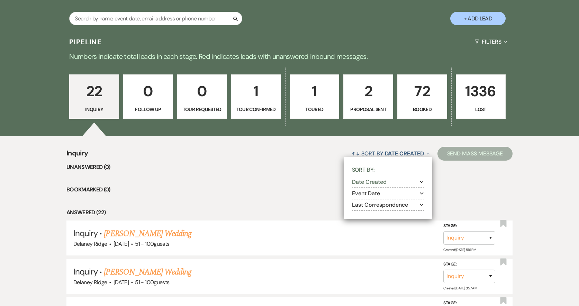
click at [376, 206] on button "Last Correspondence Expand" at bounding box center [388, 205] width 72 height 6
click at [370, 224] on label "Oldest to most recent" at bounding box center [392, 223] width 63 height 9
click at [366, 224] on input "Oldest to most recent" at bounding box center [363, 222] width 5 height 5
radio input "true"
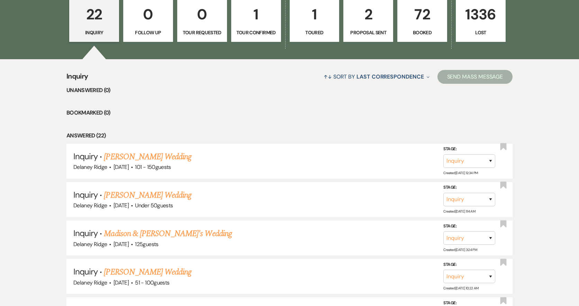
scroll to position [242, 0]
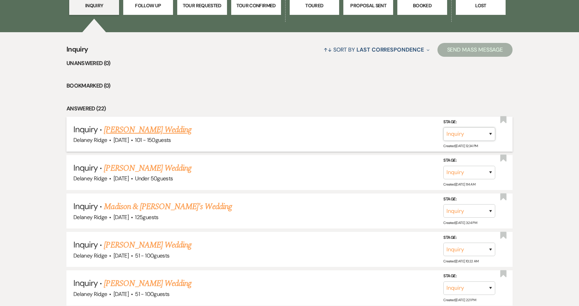
click at [478, 136] on select "Inquiry Follow Up Tour Requested Tour Confirmed Toured Proposal Sent Booked Lost" at bounding box center [470, 134] width 52 height 14
click at [273, 84] on li "Bookmarked (0)" at bounding box center [289, 85] width 446 height 9
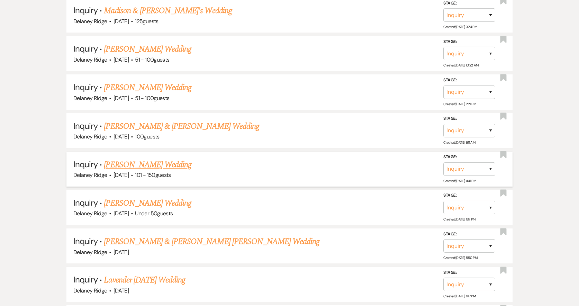
scroll to position [450, 0]
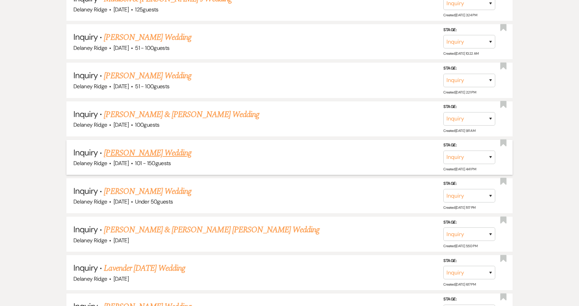
drag, startPoint x: 147, startPoint y: 156, endPoint x: 139, endPoint y: 150, distance: 9.9
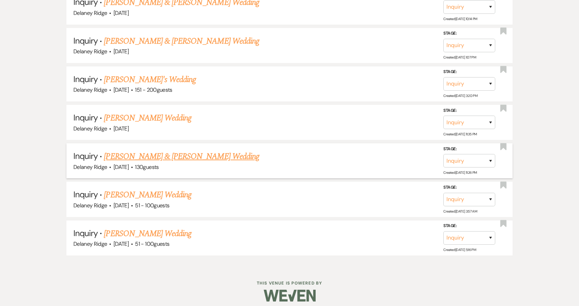
scroll to position [953, 0]
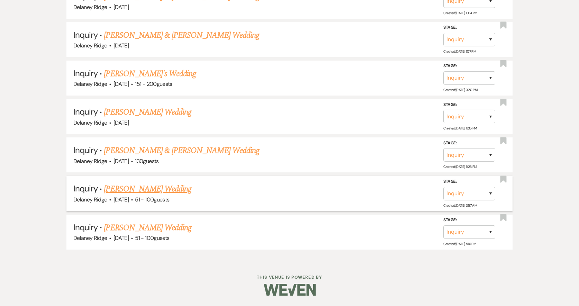
drag, startPoint x: 220, startPoint y: 153, endPoint x: 147, endPoint y: 192, distance: 82.6
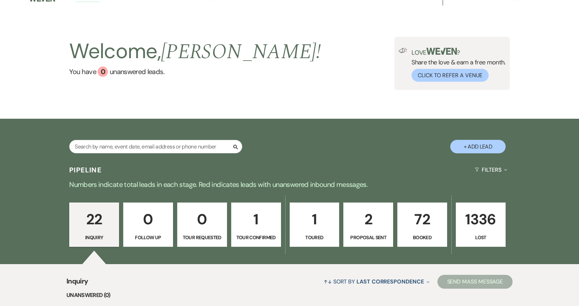
scroll to position [0, 0]
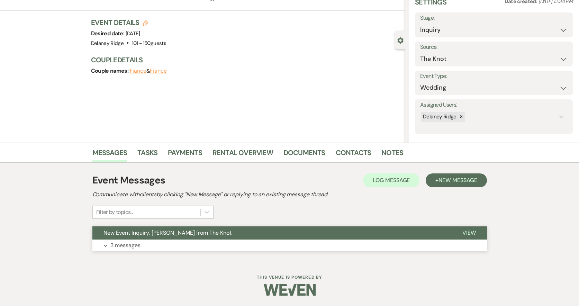
click at [296, 243] on button "Expand 3 messages" at bounding box center [289, 246] width 395 height 12
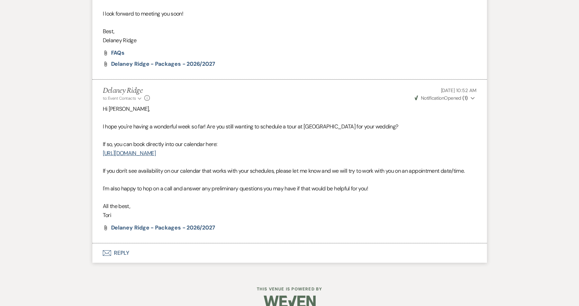
scroll to position [758, 0]
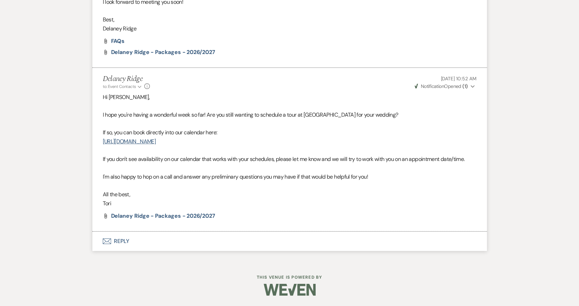
click at [187, 238] on button "Envelope Reply" at bounding box center [289, 241] width 395 height 19
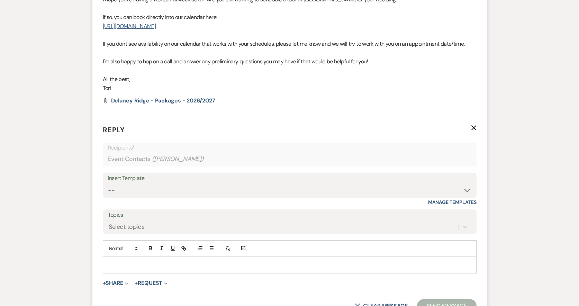
scroll to position [890, 0]
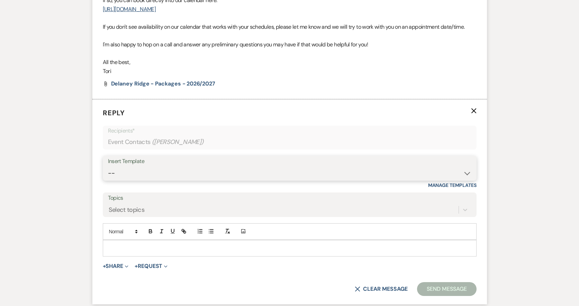
click at [189, 174] on select "-- Inquiry Follow Up - Let's Book a Tour! Booked Tour Confirmation Final Detail…" at bounding box center [290, 174] width 364 height 14
select select "958"
click at [108, 167] on select "-- Inquiry Follow Up - Let's Book a Tour! Booked Tour Confirmation Final Detail…" at bounding box center [290, 174] width 364 height 14
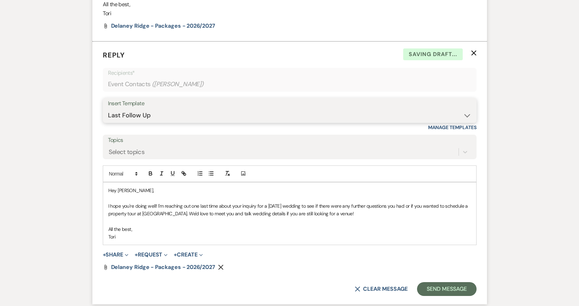
scroll to position [959, 0]
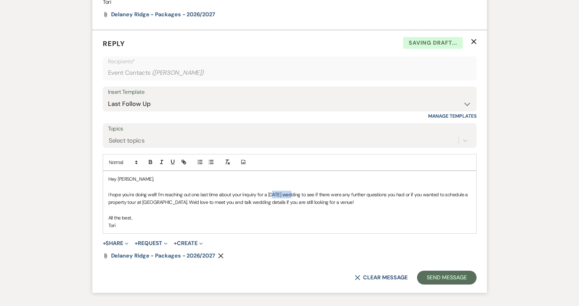
drag, startPoint x: 290, startPoint y: 194, endPoint x: 273, endPoint y: 194, distance: 16.3
click at [273, 194] on p "I hope you're doing well! I'm reaching out one last time about your inquiry for…" at bounding box center [289, 199] width 363 height 16
click at [460, 280] on button "Send Message" at bounding box center [446, 278] width 59 height 14
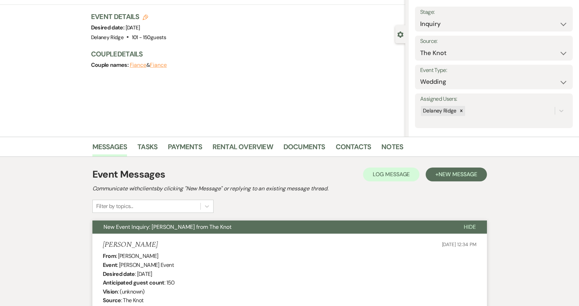
scroll to position [0, 0]
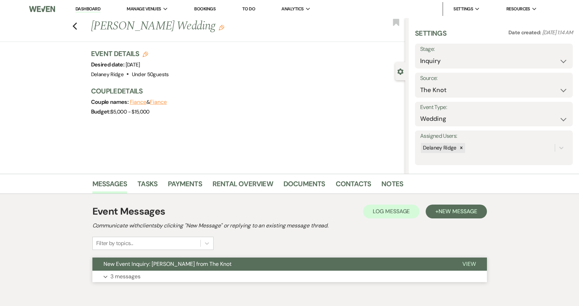
drag, startPoint x: 236, startPoint y: 274, endPoint x: 239, endPoint y: 269, distance: 5.5
click at [236, 274] on button "Expand 3 messages" at bounding box center [289, 277] width 395 height 12
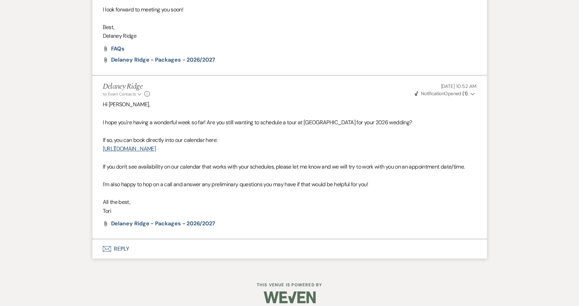
scroll to position [784, 0]
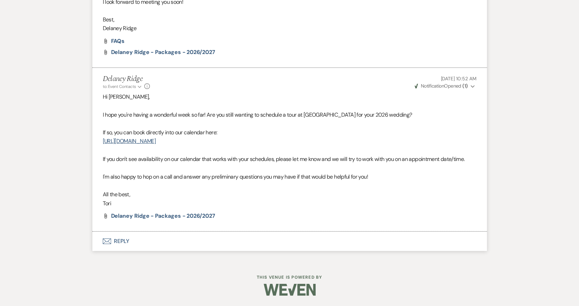
click at [254, 247] on button "Envelope Reply" at bounding box center [289, 241] width 395 height 19
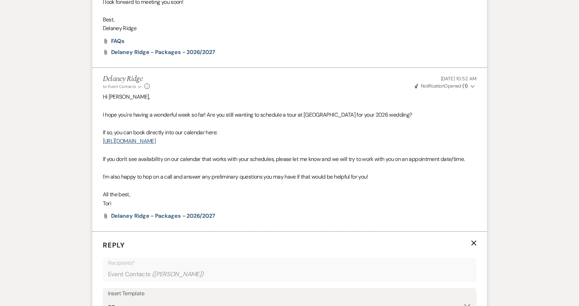
scroll to position [917, 0]
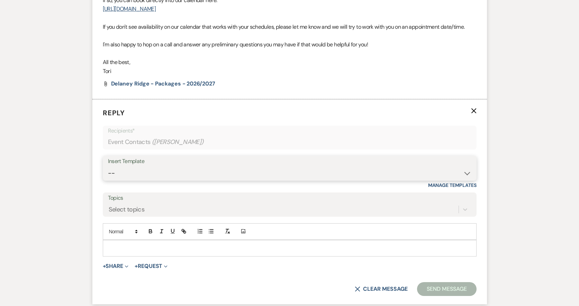
click at [172, 174] on select "-- Inquiry Follow Up - Let's Book a Tour! Booked Tour Confirmation Final Detail…" at bounding box center [290, 174] width 364 height 14
select select "958"
click at [108, 167] on select "-- Inquiry Follow Up - Let's Book a Tour! Booked Tour Confirmation Final Detail…" at bounding box center [290, 174] width 364 height 14
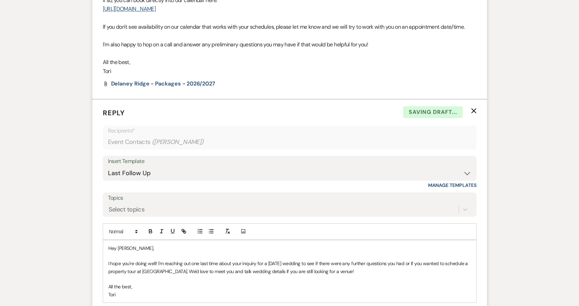
click at [281, 261] on p "I hope you're doing well! I'm reaching out one last time about your inquiry for…" at bounding box center [289, 268] width 363 height 16
click at [283, 261] on p "I hope you're doing well! I'm reaching out one last time about your inquiry for…" at bounding box center [289, 268] width 363 height 16
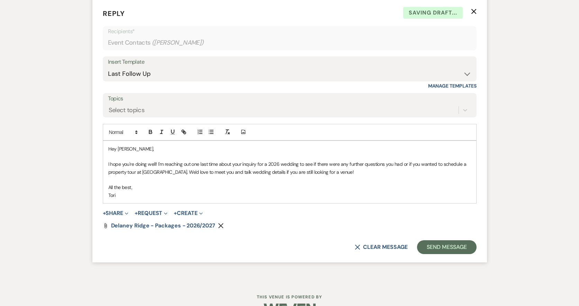
scroll to position [1021, 0]
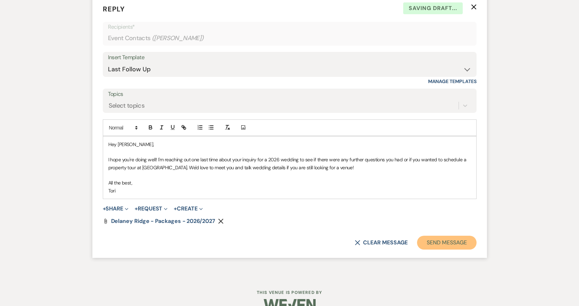
click at [460, 247] on button "Send Message" at bounding box center [446, 243] width 59 height 14
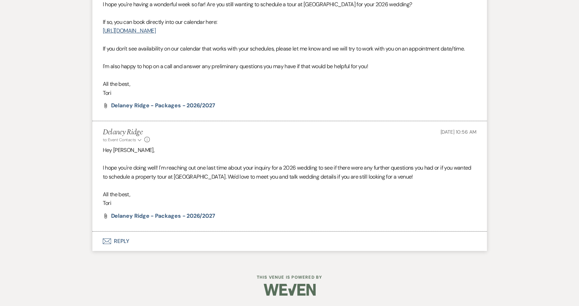
scroll to position [895, 0]
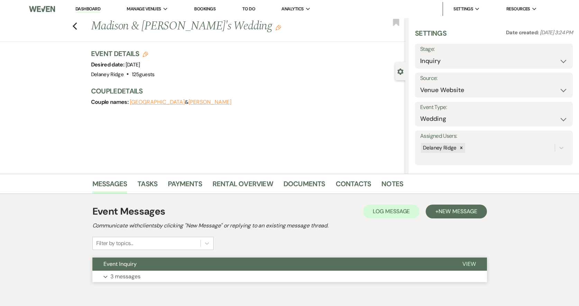
click at [167, 271] on button "Expand 3 messages" at bounding box center [289, 277] width 395 height 12
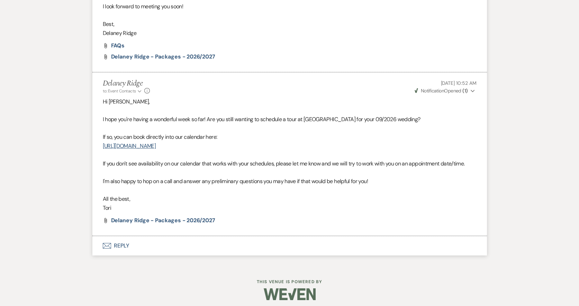
scroll to position [563, 0]
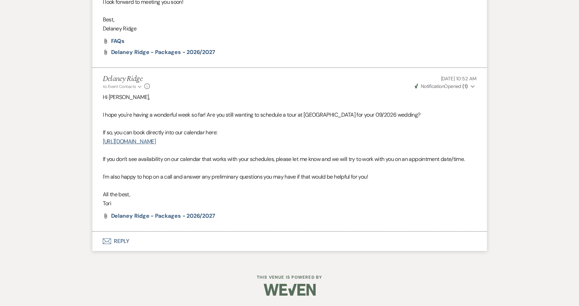
click at [133, 244] on button "Envelope Reply" at bounding box center [289, 241] width 395 height 19
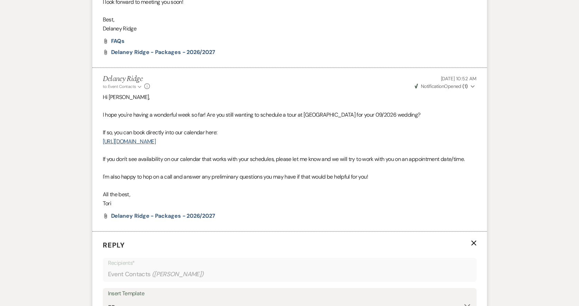
scroll to position [695, 0]
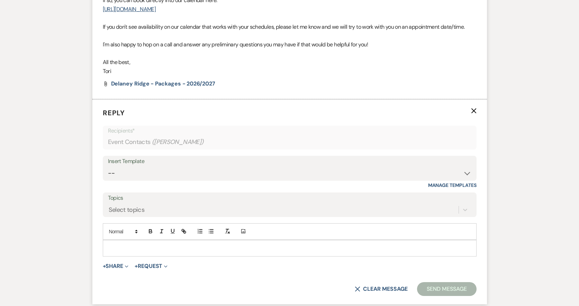
click at [168, 165] on div "Insert Template" at bounding box center [290, 162] width 364 height 10
click at [161, 173] on select "-- Inquiry Follow Up - Let's Book a Tour! Booked Tour Confirmation Final Detail…" at bounding box center [290, 174] width 364 height 14
select select "958"
click at [108, 167] on select "-- Inquiry Follow Up - Let's Book a Tour! Booked Tour Confirmation Final Detail…" at bounding box center [290, 174] width 364 height 14
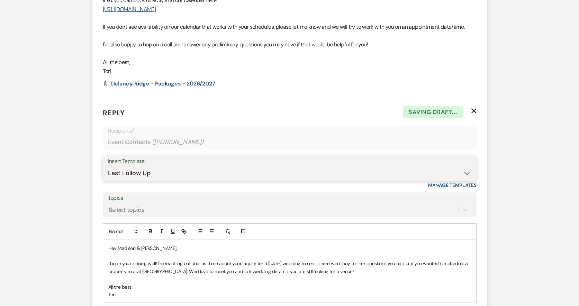
scroll to position [730, 0]
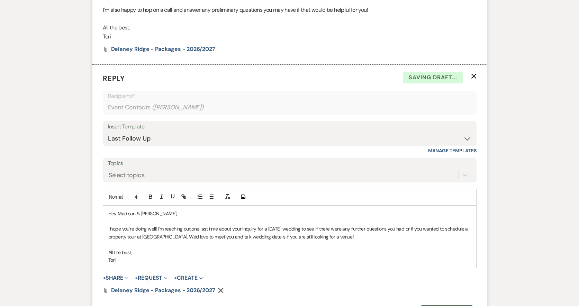
click at [282, 225] on p "I hope you're doing well! I'm reaching out one last time about your inquiry for…" at bounding box center [289, 233] width 363 height 16
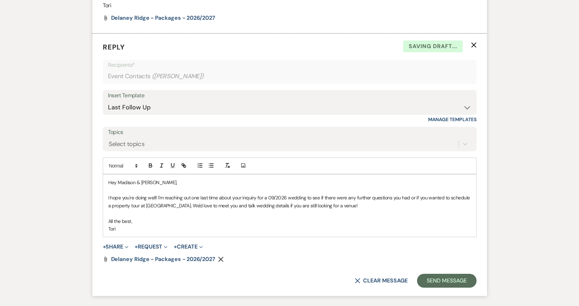
scroll to position [814, 0]
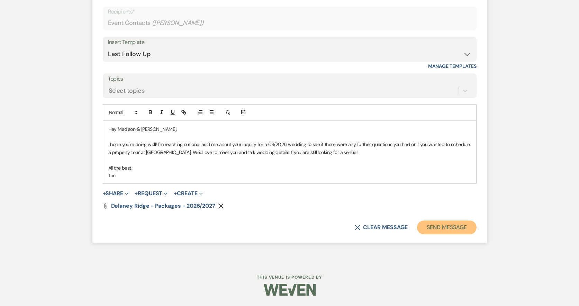
click at [467, 227] on button "Send Message" at bounding box center [446, 228] width 59 height 14
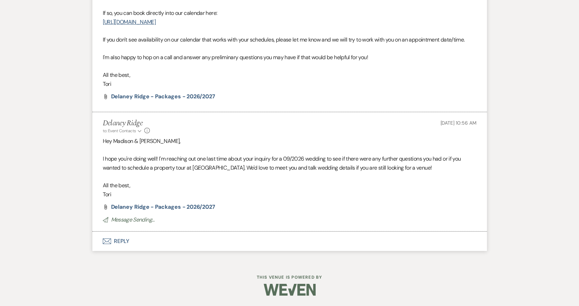
scroll to position [673, 0]
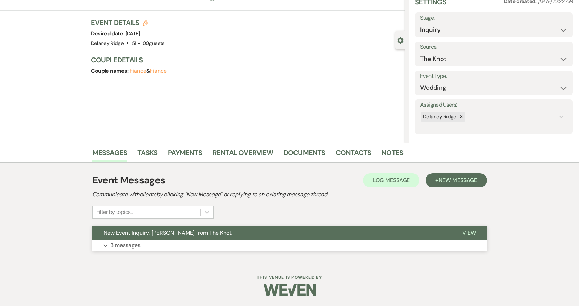
drag, startPoint x: 219, startPoint y: 231, endPoint x: 217, endPoint y: 237, distance: 5.7
click at [218, 232] on span "New Event Inquiry: [PERSON_NAME] from The Knot" at bounding box center [168, 232] width 128 height 7
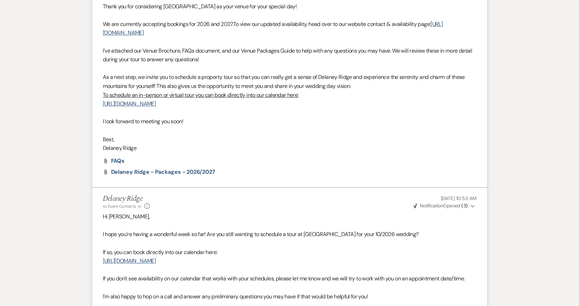
scroll to position [758, 0]
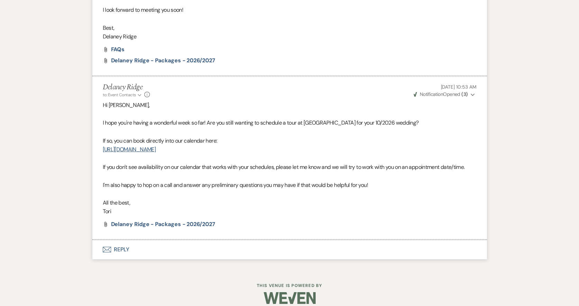
click at [209, 247] on button "Envelope Reply" at bounding box center [289, 249] width 395 height 19
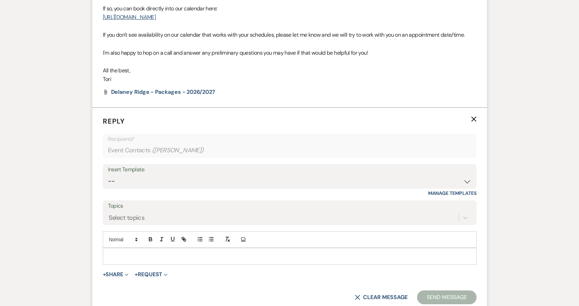
scroll to position [899, 0]
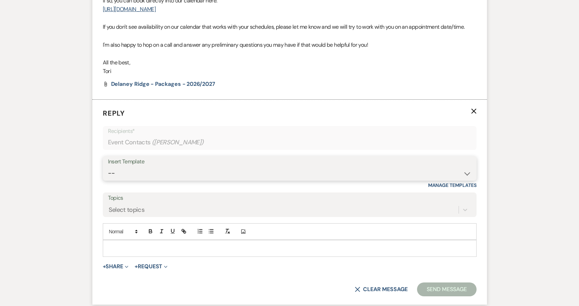
drag, startPoint x: 195, startPoint y: 169, endPoint x: 194, endPoint y: 179, distance: 9.7
click at [195, 169] on select "-- Inquiry Follow Up - Let's Book a Tour! Booked Tour Confirmation Final Detail…" at bounding box center [290, 174] width 364 height 14
select select "958"
click at [108, 167] on select "-- Inquiry Follow Up - Let's Book a Tour! Booked Tour Confirmation Final Detail…" at bounding box center [290, 174] width 364 height 14
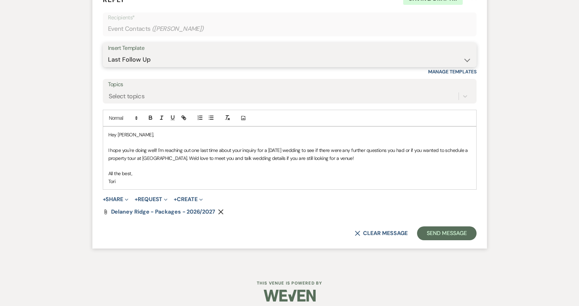
scroll to position [1018, 0]
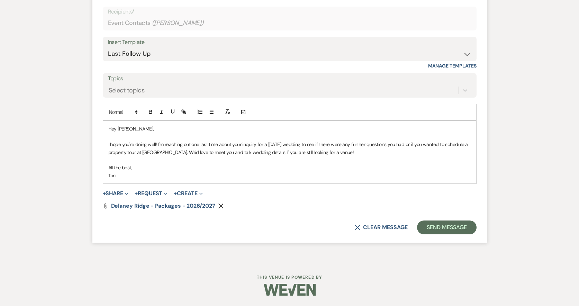
click at [281, 143] on p "I hope you're doing well! I'm reaching out one last time about your inquiry for…" at bounding box center [289, 149] width 363 height 16
click at [436, 223] on button "Send Message" at bounding box center [446, 228] width 59 height 14
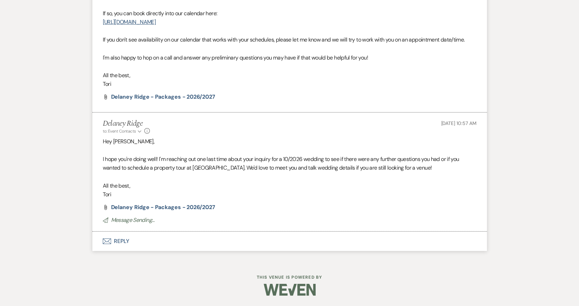
scroll to position [877, 0]
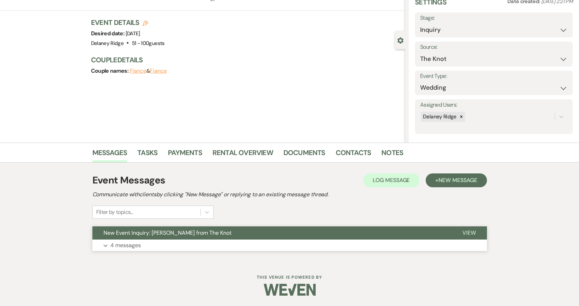
click at [183, 245] on button "Expand 4 messages" at bounding box center [289, 246] width 395 height 12
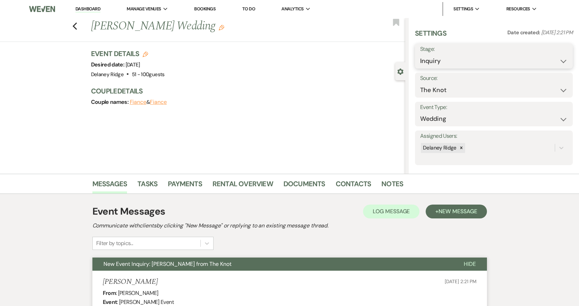
click at [443, 55] on select "Inquiry Follow Up Tour Requested Tour Confirmed Toured Proposal Sent Booked Lost" at bounding box center [494, 61] width 148 height 14
select select "8"
click at [420, 54] on select "Inquiry Follow Up Tour Requested Tour Confirmed Toured Proposal Sent Booked Lost" at bounding box center [494, 61] width 148 height 14
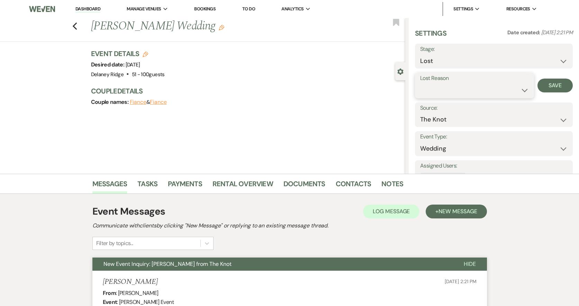
click at [442, 85] on select "Booked Elsewhere Budget Date Unavailable No Response Not a Good Match Capacity …" at bounding box center [474, 90] width 109 height 14
select select "5"
click at [420, 83] on select "Booked Elsewhere Budget Date Unavailable No Response Not a Good Match Capacity …" at bounding box center [474, 90] width 109 height 14
click at [544, 87] on button "Save" at bounding box center [555, 86] width 35 height 14
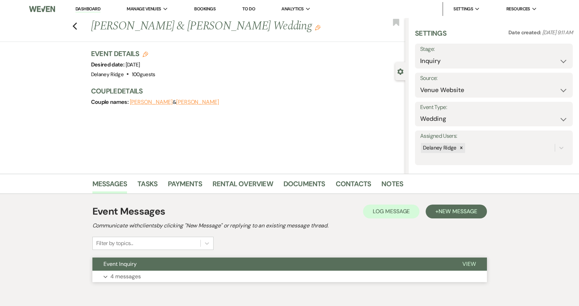
click at [301, 266] on button "Event Inquiry" at bounding box center [271, 264] width 359 height 13
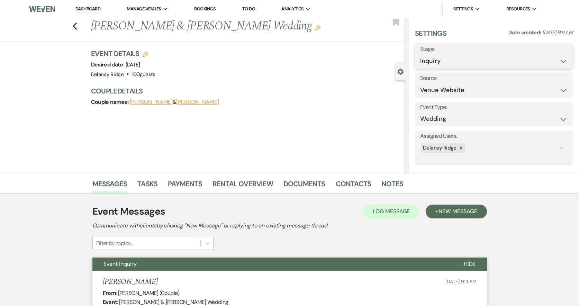
click at [450, 58] on select "Inquiry Follow Up Tour Requested Tour Confirmed Toured Proposal Sent Booked Lost" at bounding box center [494, 61] width 148 height 14
select select "8"
click at [420, 54] on select "Inquiry Follow Up Tour Requested Tour Confirmed Toured Proposal Sent Booked Lost" at bounding box center [494, 61] width 148 height 14
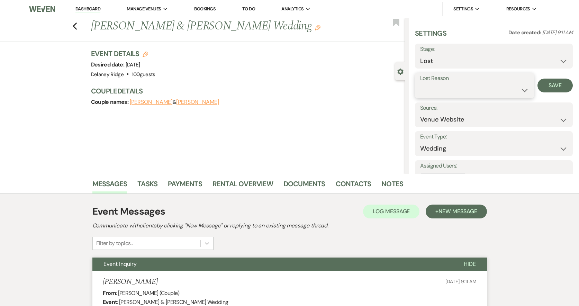
click at [452, 88] on select "Booked Elsewhere Budget Date Unavailable No Response Not a Good Match Capacity …" at bounding box center [474, 90] width 109 height 14
select select "5"
click at [420, 83] on select "Booked Elsewhere Budget Date Unavailable No Response Not a Good Match Capacity …" at bounding box center [474, 90] width 109 height 14
click at [548, 91] on button "Save" at bounding box center [555, 86] width 35 height 14
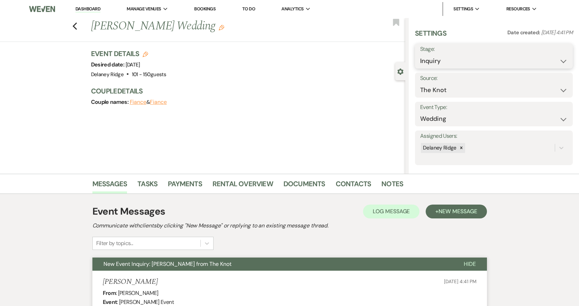
click at [488, 60] on select "Inquiry Follow Up Tour Requested Tour Confirmed Toured Proposal Sent Booked Lost" at bounding box center [494, 61] width 148 height 14
select select "8"
click at [420, 54] on select "Inquiry Follow Up Tour Requested Tour Confirmed Toured Proposal Sent Booked Lost" at bounding box center [494, 61] width 148 height 14
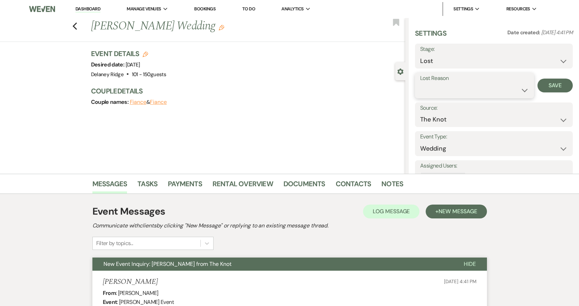
click at [456, 94] on select "Booked Elsewhere Budget Date Unavailable No Response Not a Good Match Capacity …" at bounding box center [474, 90] width 109 height 14
select select "5"
click at [420, 83] on select "Booked Elsewhere Budget Date Unavailable No Response Not a Good Match Capacity …" at bounding box center [474, 90] width 109 height 14
click at [563, 83] on button "Save" at bounding box center [555, 86] width 35 height 14
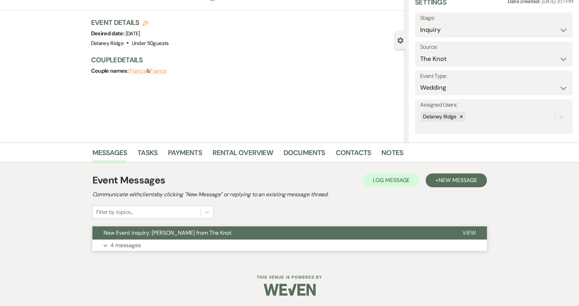
click at [272, 246] on button "Expand 4 messages" at bounding box center [289, 246] width 395 height 12
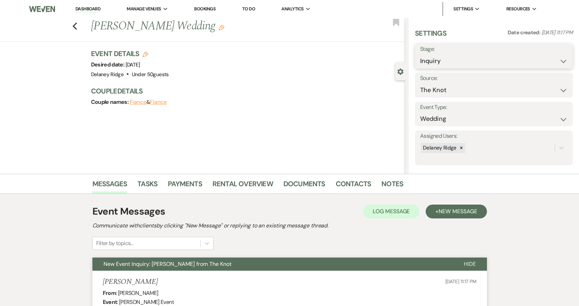
click at [450, 55] on select "Inquiry Follow Up Tour Requested Tour Confirmed Toured Proposal Sent Booked Lost" at bounding box center [494, 61] width 148 height 14
click at [451, 59] on select "Inquiry Follow Up Tour Requested Tour Confirmed Toured Proposal Sent Booked Lost" at bounding box center [494, 61] width 148 height 14
select select "8"
click at [420, 54] on select "Inquiry Follow Up Tour Requested Tour Confirmed Toured Proposal Sent Booked Lost" at bounding box center [494, 61] width 148 height 14
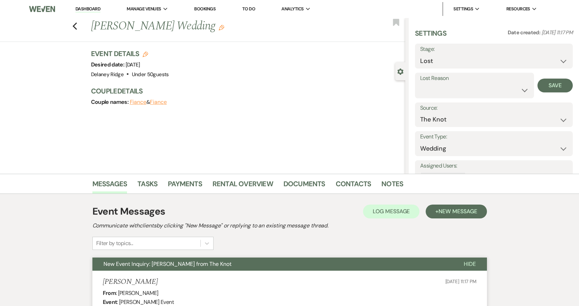
click at [462, 80] on label "Lost Reason" at bounding box center [474, 78] width 109 height 10
click at [455, 103] on label "Source:" at bounding box center [494, 108] width 148 height 10
click at [454, 95] on select "Booked Elsewhere Budget Date Unavailable No Response Not a Good Match Capacity …" at bounding box center [474, 90] width 109 height 14
select select "5"
click at [420, 83] on select "Booked Elsewhere Budget Date Unavailable No Response Not a Good Match Capacity …" at bounding box center [474, 90] width 109 height 14
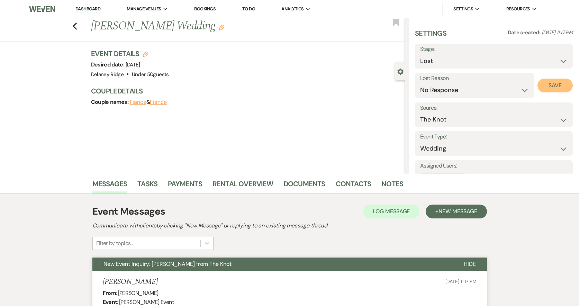
click at [554, 83] on button "Save" at bounding box center [555, 86] width 35 height 14
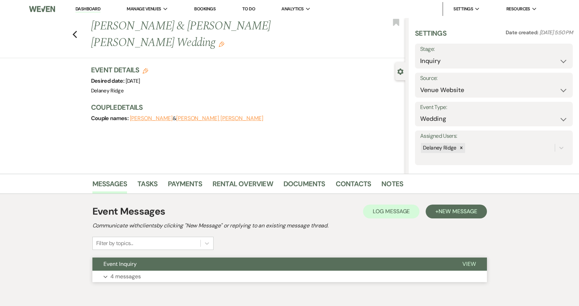
drag, startPoint x: 0, startPoint y: 0, endPoint x: 212, endPoint y: 260, distance: 335.3
click at [214, 264] on button "Event Inquiry" at bounding box center [271, 264] width 359 height 13
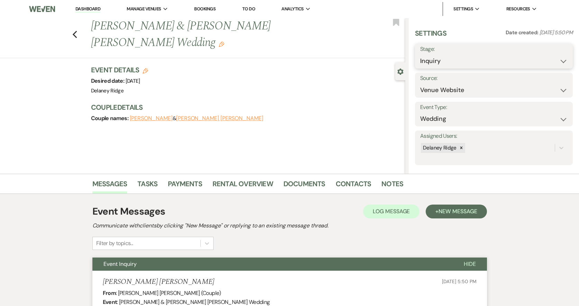
click at [441, 60] on select "Inquiry Follow Up Tour Requested Tour Confirmed Toured Proposal Sent Booked Lost" at bounding box center [494, 61] width 148 height 14
select select "8"
click at [420, 54] on select "Inquiry Follow Up Tour Requested Tour Confirmed Toured Proposal Sent Booked Lost" at bounding box center [494, 61] width 148 height 14
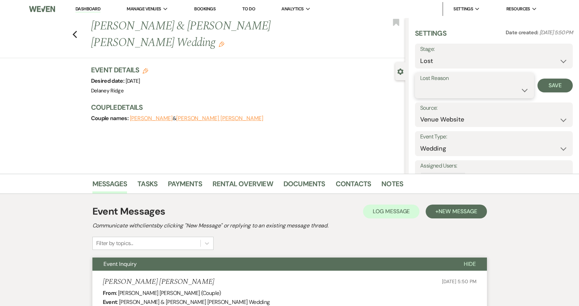
click at [454, 85] on select "Booked Elsewhere Budget Date Unavailable No Response Not a Good Match Capacity …" at bounding box center [474, 90] width 109 height 14
select select "5"
click at [420, 83] on select "Booked Elsewhere Budget Date Unavailable No Response Not a Good Match Capacity …" at bounding box center [474, 90] width 109 height 14
click at [545, 85] on button "Save" at bounding box center [555, 86] width 35 height 14
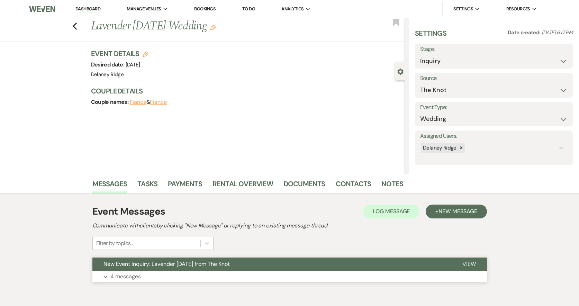
click at [313, 278] on button "Expand 4 messages" at bounding box center [289, 277] width 395 height 12
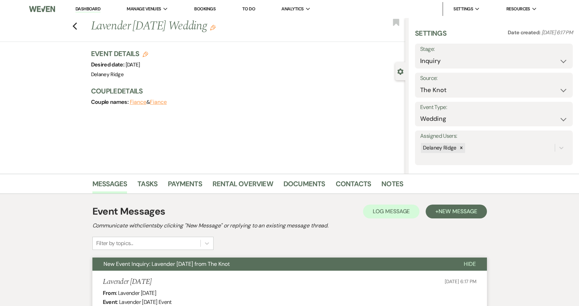
click at [469, 52] on label "Stage:" at bounding box center [494, 49] width 148 height 10
click at [469, 60] on select "Inquiry Follow Up Tour Requested Tour Confirmed Toured Proposal Sent Booked Lost" at bounding box center [494, 61] width 148 height 14
select select "8"
click at [420, 54] on select "Inquiry Follow Up Tour Requested Tour Confirmed Toured Proposal Sent Booked Lost" at bounding box center [494, 61] width 148 height 14
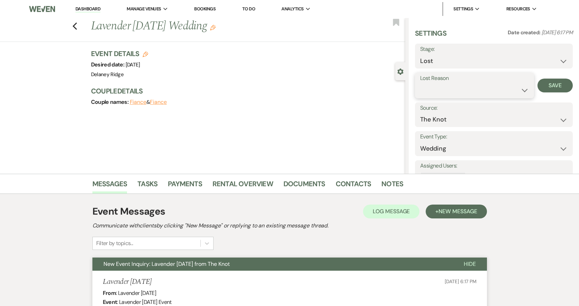
click at [459, 93] on select "Booked Elsewhere Budget Date Unavailable No Response Not a Good Match Capacity …" at bounding box center [474, 90] width 109 height 14
select select "5"
click at [420, 83] on select "Booked Elsewhere Budget Date Unavailable No Response Not a Good Match Capacity …" at bounding box center [474, 90] width 109 height 14
click at [554, 91] on button "Save" at bounding box center [555, 86] width 35 height 14
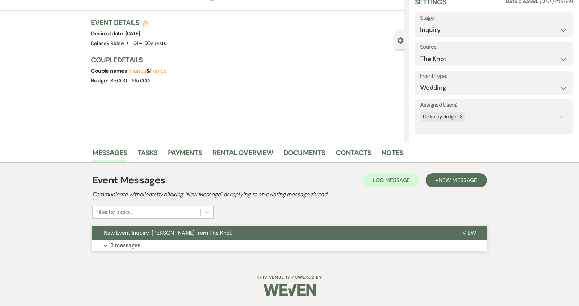
drag, startPoint x: 247, startPoint y: 240, endPoint x: 253, endPoint y: 232, distance: 9.9
click at [247, 240] on button "Expand 3 messages" at bounding box center [289, 246] width 395 height 12
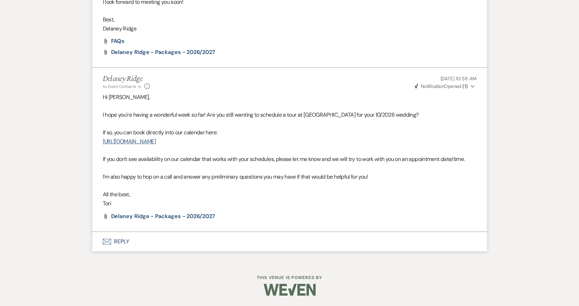
click at [174, 245] on button "Envelope Reply" at bounding box center [289, 241] width 395 height 19
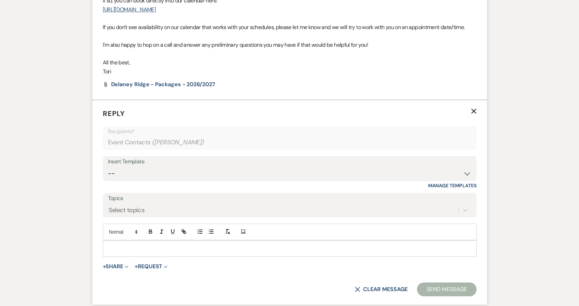
scroll to position [908, 0]
click at [174, 170] on select "-- Inquiry Follow Up - Let's Book a Tour! Booked Tour Confirmation Final Detail…" at bounding box center [290, 174] width 364 height 14
select select "958"
click at [108, 167] on select "-- Inquiry Follow Up - Let's Book a Tour! Booked Tour Confirmation Final Detail…" at bounding box center [290, 174] width 364 height 14
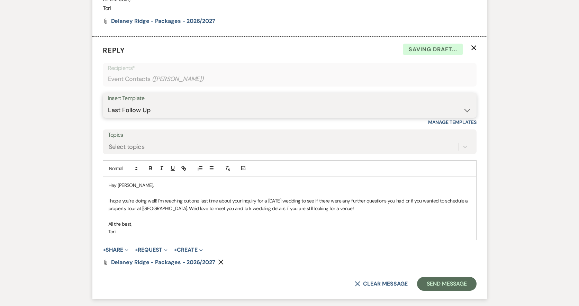
scroll to position [977, 0]
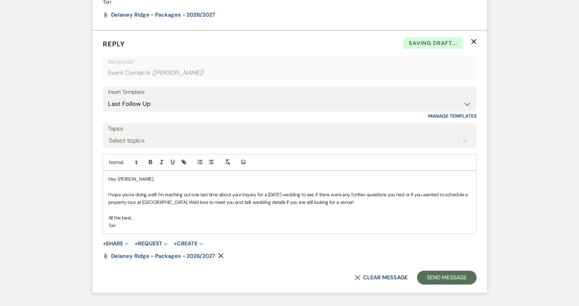
click at [281, 195] on p "I hope you're doing well! I'm reaching out one last time about your inquiry for…" at bounding box center [289, 199] width 363 height 16
click at [453, 280] on button "Send Message" at bounding box center [446, 278] width 59 height 14
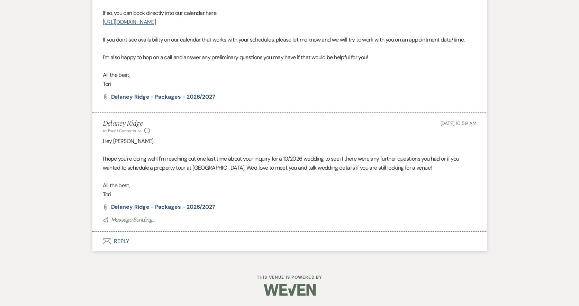
scroll to position [886, 0]
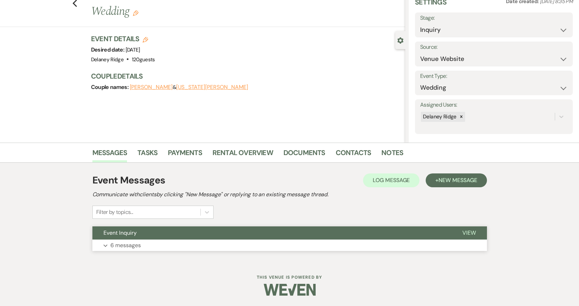
click at [202, 239] on button "Event Inquiry" at bounding box center [271, 233] width 359 height 13
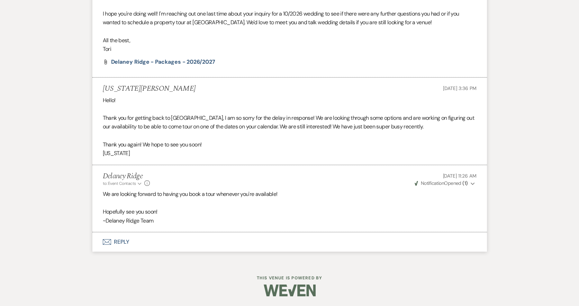
scroll to position [828, 0]
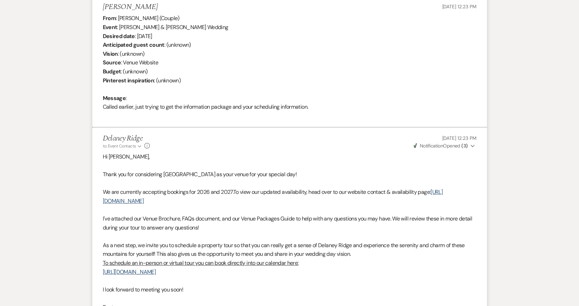
scroll to position [399, 0]
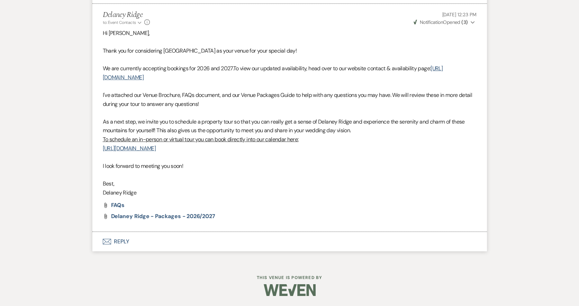
click at [136, 238] on button "Envelope Reply" at bounding box center [289, 241] width 395 height 19
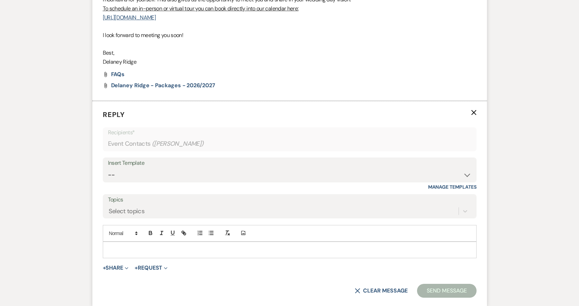
scroll to position [531, 0]
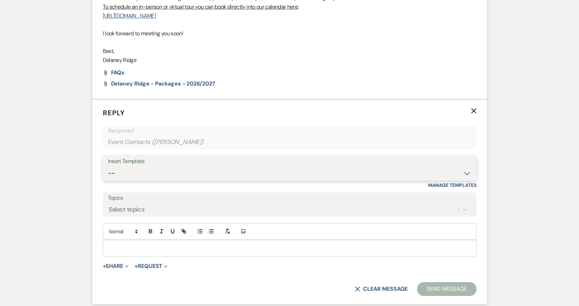
click at [174, 167] on select "-- Inquiry Follow Up - Let's Book a Tour! Booked Tour Confirmation Final Detail…" at bounding box center [290, 174] width 364 height 14
select select "851"
click at [108, 167] on select "-- Inquiry Follow Up - Let's Book a Tour! Booked Tour Confirmation Final Detail…" at bounding box center [290, 174] width 364 height 14
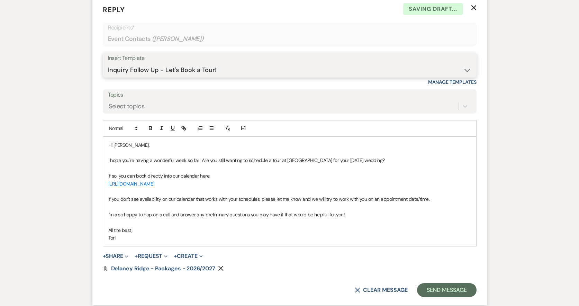
scroll to position [635, 0]
click at [346, 157] on p "I hope you're having a wonderful week so far! Are you still wanting to schedule…" at bounding box center [289, 160] width 363 height 8
click at [439, 291] on button "Send Message" at bounding box center [446, 290] width 59 height 14
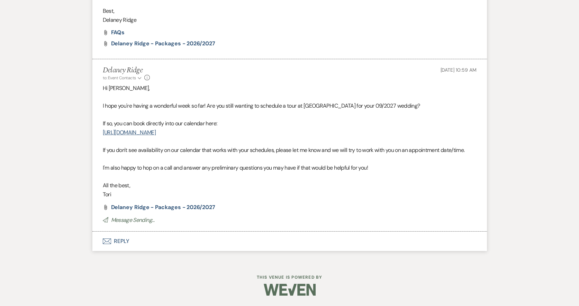
scroll to position [562, 0]
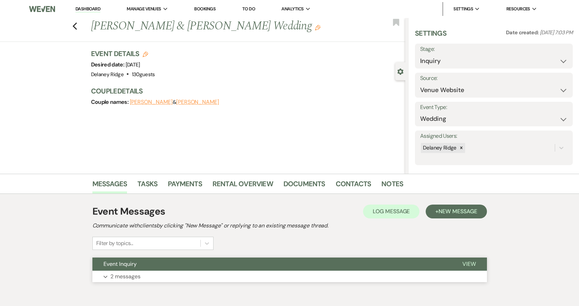
drag, startPoint x: 174, startPoint y: 275, endPoint x: 176, endPoint y: 269, distance: 5.6
click at [175, 273] on button "Expand 2 messages" at bounding box center [289, 277] width 395 height 12
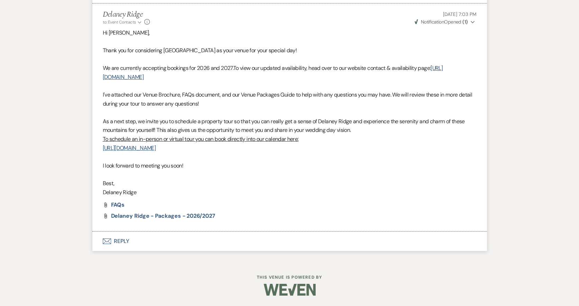
click at [235, 242] on button "Envelope Reply" at bounding box center [289, 241] width 395 height 19
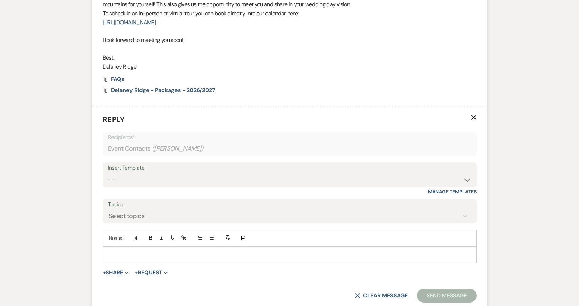
scroll to position [531, 0]
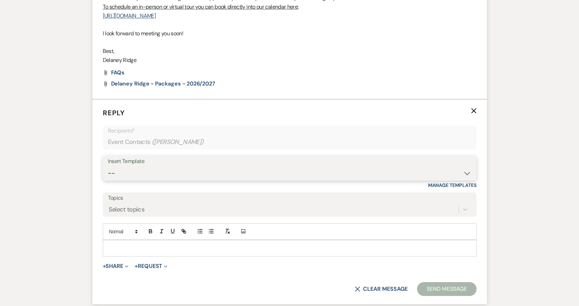
click at [205, 176] on select "-- Inquiry Follow Up - Let's Book a Tour! Booked Tour Confirmation Final Detail…" at bounding box center [290, 174] width 364 height 14
select select "851"
click at [108, 167] on select "-- Inquiry Follow Up - Let's Book a Tour! Booked Tour Confirmation Final Detail…" at bounding box center [290, 174] width 364 height 14
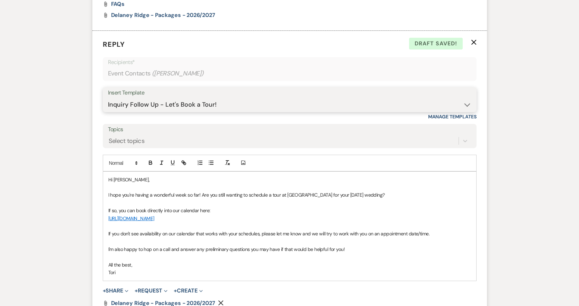
scroll to position [601, 0]
click at [344, 192] on p "I hope you're having a wonderful week so far! Are you still wanting to schedule…" at bounding box center [289, 194] width 363 height 8
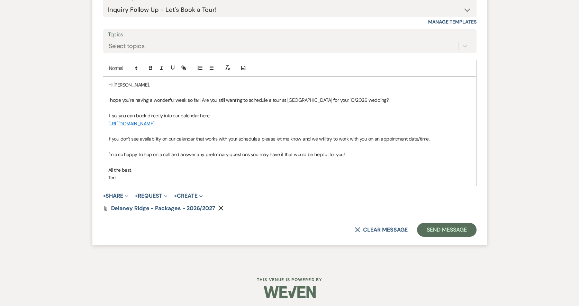
scroll to position [697, 0]
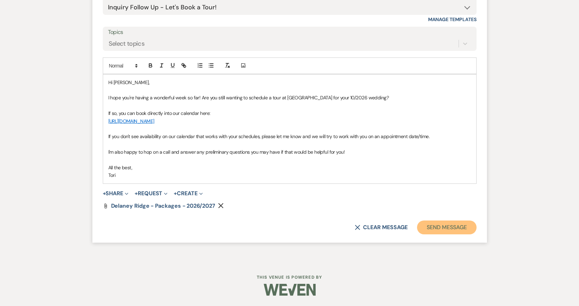
click at [468, 225] on button "Send Message" at bounding box center [446, 228] width 59 height 14
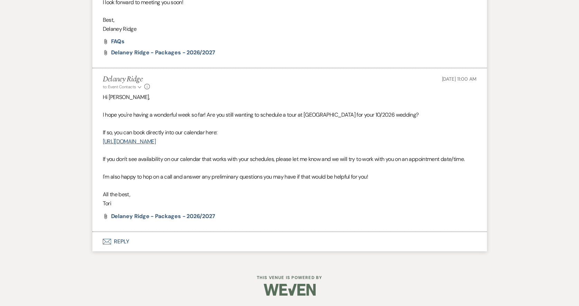
scroll to position [562, 0]
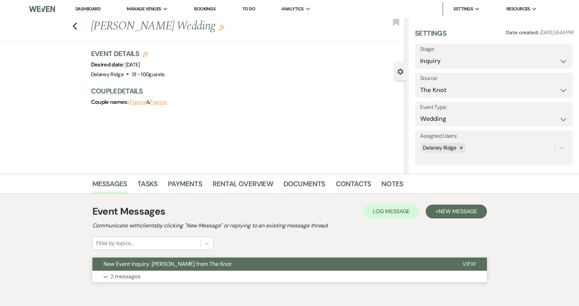
click at [172, 277] on button "Expand 2 messages" at bounding box center [289, 277] width 395 height 12
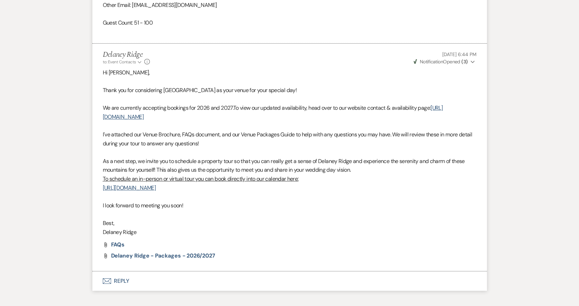
scroll to position [589, 0]
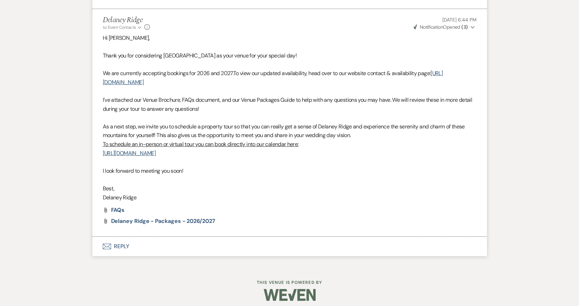
click at [216, 247] on button "Envelope Reply" at bounding box center [289, 246] width 395 height 19
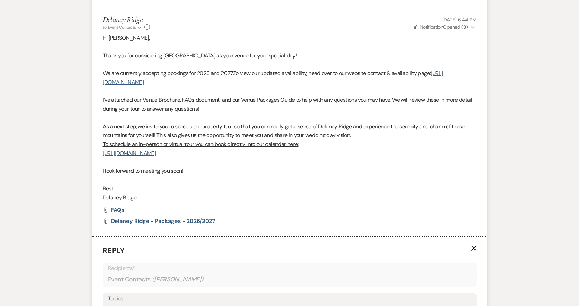
scroll to position [726, 0]
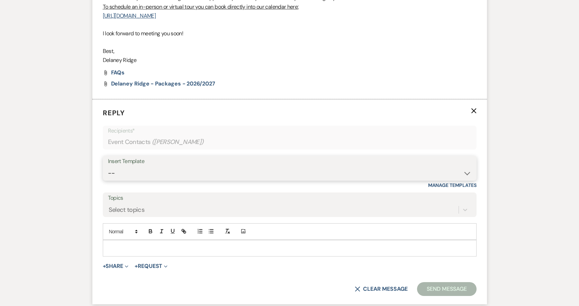
click at [153, 167] on select "-- Inquiry Follow Up - Let's Book a Tour! Booked Tour Confirmation Final Detail…" at bounding box center [290, 174] width 364 height 14
select select "851"
click at [108, 167] on select "-- Inquiry Follow Up - Let's Book a Tour! Booked Tour Confirmation Final Detail…" at bounding box center [290, 174] width 364 height 14
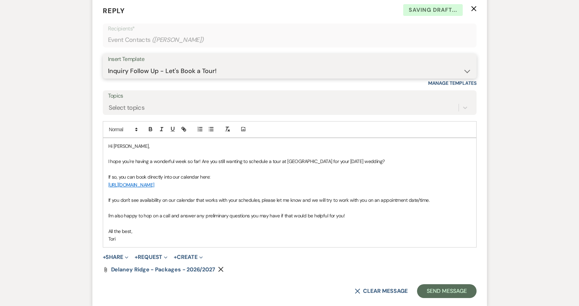
scroll to position [830, 0]
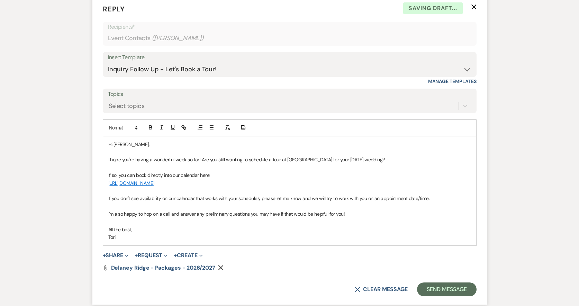
drag, startPoint x: 348, startPoint y: 160, endPoint x: 357, endPoint y: 154, distance: 10.3
click at [349, 160] on p "I hope you're having a wonderful week so far! Are you still wanting to schedule…" at bounding box center [289, 160] width 363 height 8
click at [442, 287] on button "Send Message" at bounding box center [446, 290] width 59 height 14
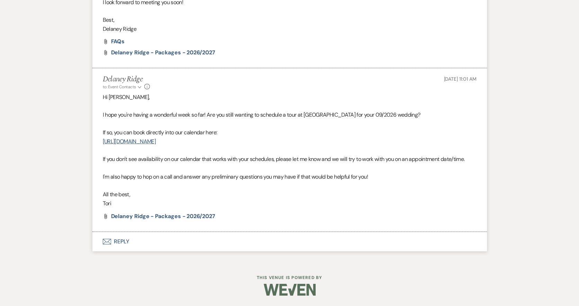
scroll to position [757, 0]
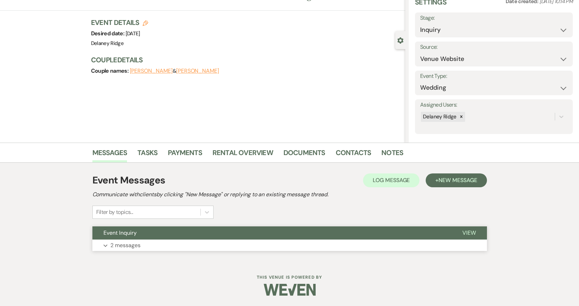
click at [279, 243] on button "Expand 2 messages" at bounding box center [289, 246] width 395 height 12
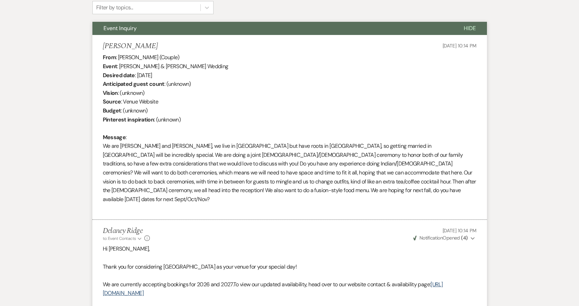
scroll to position [236, 0]
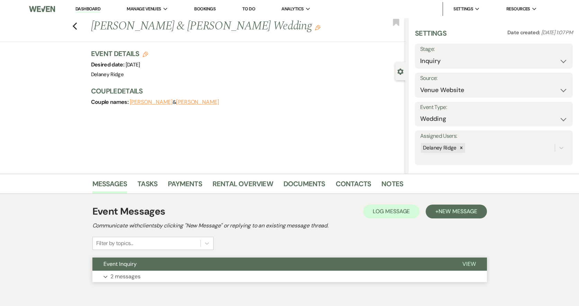
click at [256, 273] on button "Expand 2 messages" at bounding box center [289, 277] width 395 height 12
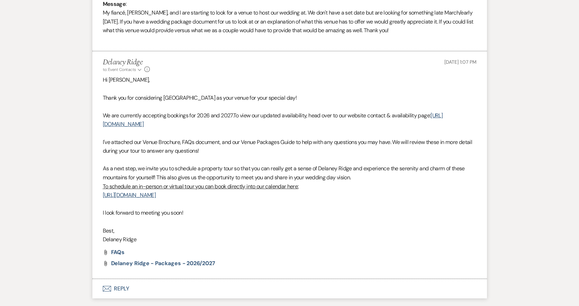
scroll to position [277, 0]
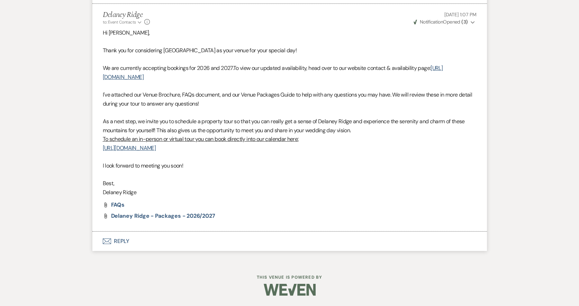
click at [163, 242] on button "Envelope Reply" at bounding box center [289, 241] width 395 height 19
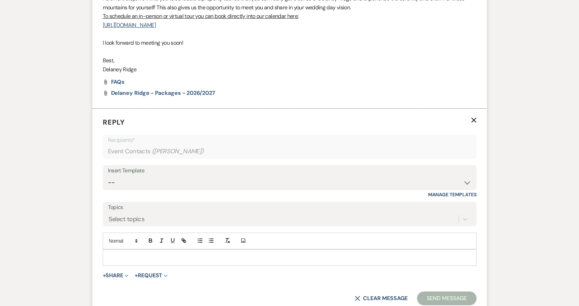
scroll to position [549, 0]
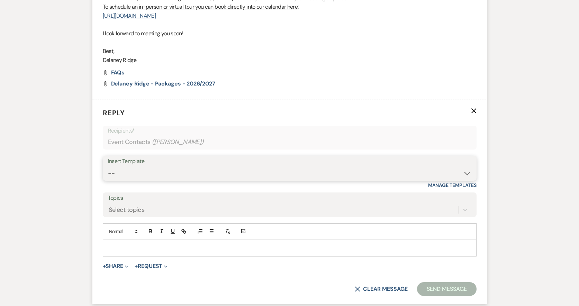
click at [263, 167] on select "-- Inquiry Follow Up - Let's Book a Tour! Booked Tour Confirmation Final Detail…" at bounding box center [290, 174] width 364 height 14
select select "851"
click at [108, 167] on select "-- Inquiry Follow Up - Let's Book a Tour! Booked Tour Confirmation Final Detail…" at bounding box center [290, 174] width 364 height 14
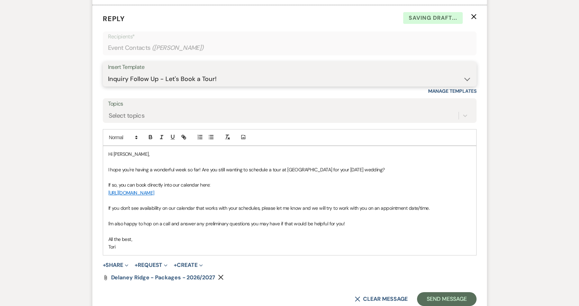
scroll to position [653, 0]
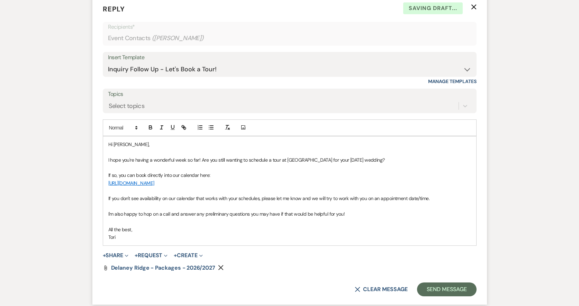
click at [347, 158] on p "I hope you're having a wonderful week so far! Are you still wanting to schedule…" at bounding box center [289, 160] width 363 height 8
click at [438, 287] on button "Send Message" at bounding box center [446, 290] width 59 height 14
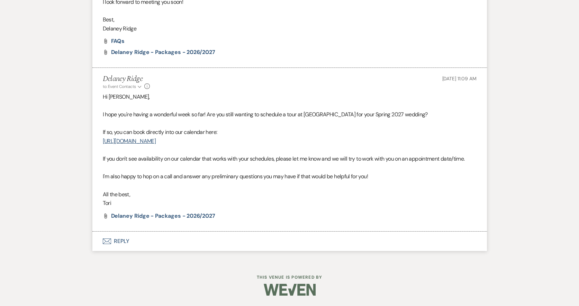
scroll to position [373, 0]
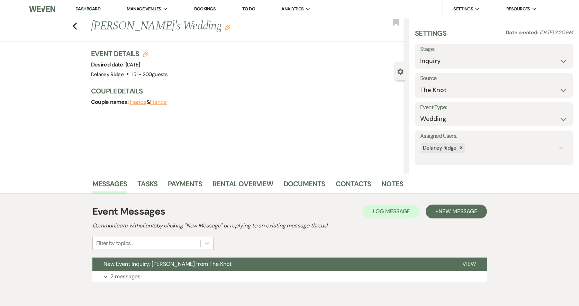
click at [184, 270] on button "New Event Inquiry: Brenna Worth from The Knot" at bounding box center [271, 264] width 359 height 13
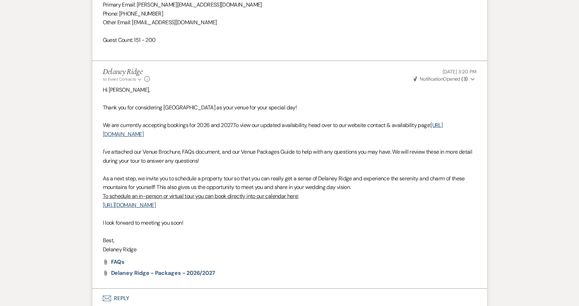
scroll to position [554, 0]
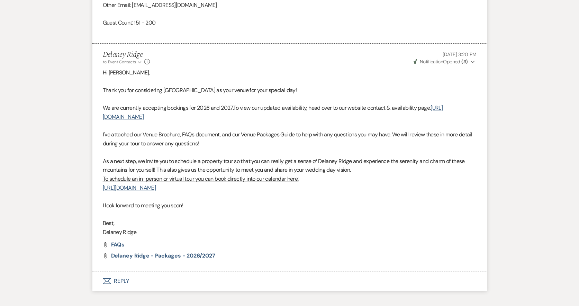
click at [214, 276] on button "Envelope Reply" at bounding box center [289, 281] width 395 height 19
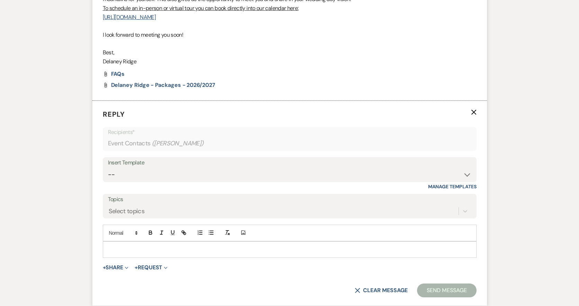
scroll to position [726, 0]
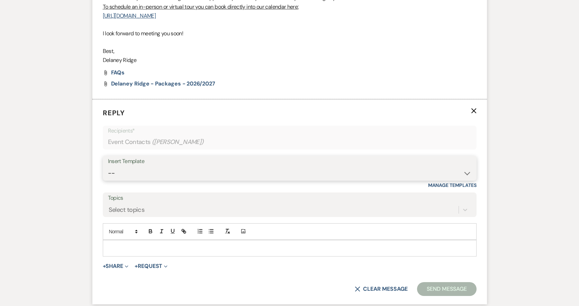
click at [243, 169] on select "-- Inquiry Follow Up - Let's Book a Tour! Booked Tour Confirmation Final Detail…" at bounding box center [290, 174] width 364 height 14
select select "851"
click at [108, 167] on select "-- Inquiry Follow Up - Let's Book a Tour! Booked Tour Confirmation Final Detail…" at bounding box center [290, 174] width 364 height 14
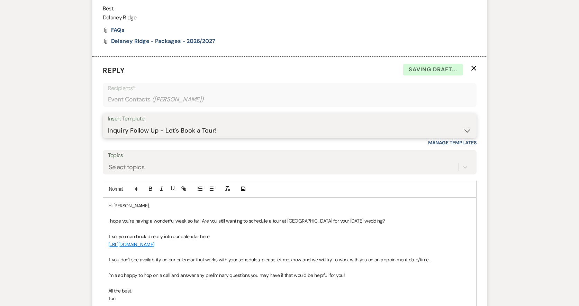
scroll to position [796, 0]
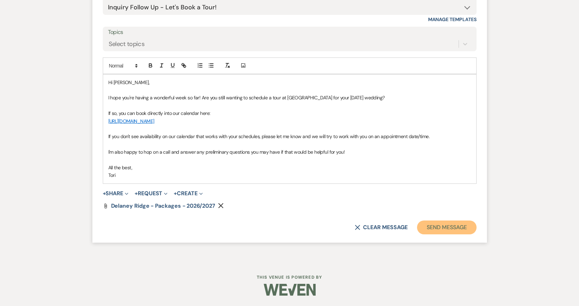
click at [446, 228] on button "Send Message" at bounding box center [446, 228] width 59 height 14
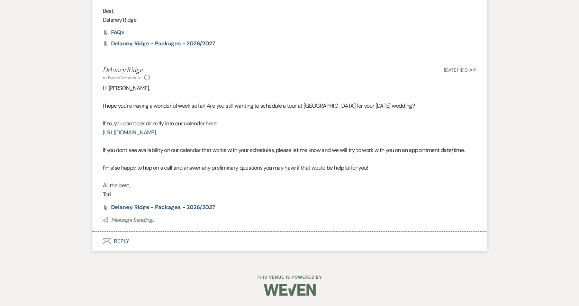
scroll to position [757, 0]
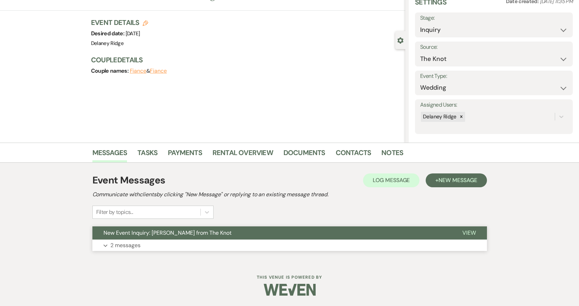
click at [236, 244] on button "Expand 2 messages" at bounding box center [289, 246] width 395 height 12
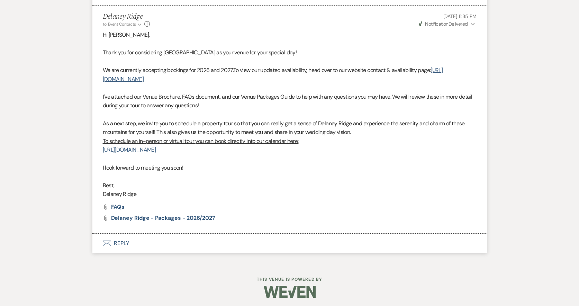
scroll to position [576, 0]
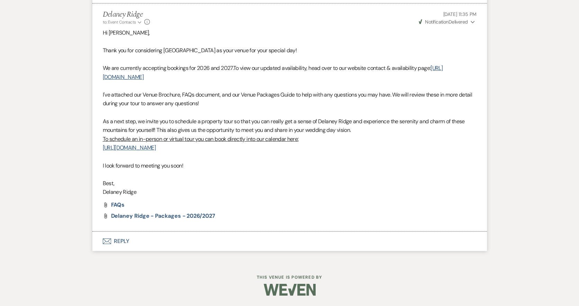
click at [166, 243] on button "Envelope Reply" at bounding box center [289, 241] width 395 height 19
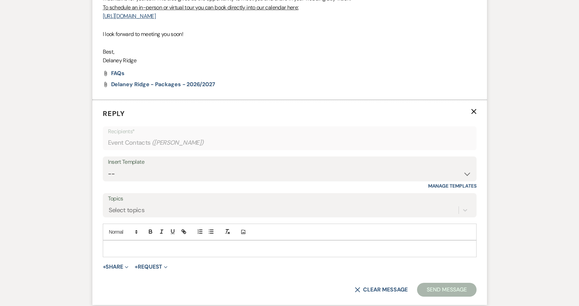
scroll to position [709, 0]
click at [254, 165] on div "Insert Template" at bounding box center [290, 162] width 364 height 10
click at [184, 174] on select "-- Inquiry Follow Up - Let's Book a Tour! Booked Tour Confirmation Final Detail…" at bounding box center [290, 174] width 364 height 14
select select "851"
click at [108, 167] on select "-- Inquiry Follow Up - Let's Book a Tour! Booked Tour Confirmation Final Detail…" at bounding box center [290, 174] width 364 height 14
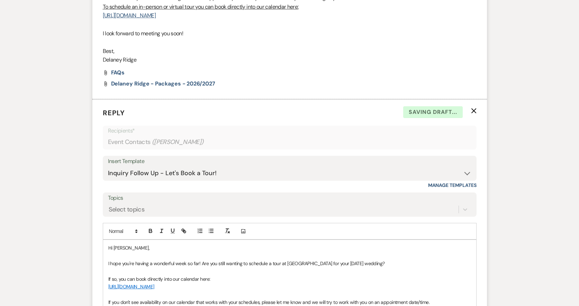
click at [346, 261] on p "I hope you're having a wonderful week so far! Are you still wanting to schedule…" at bounding box center [289, 264] width 363 height 8
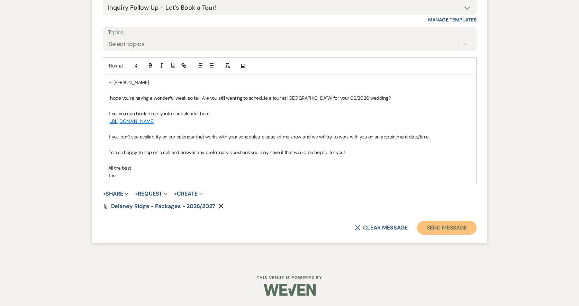
click at [429, 224] on button "Send Message" at bounding box center [446, 228] width 59 height 14
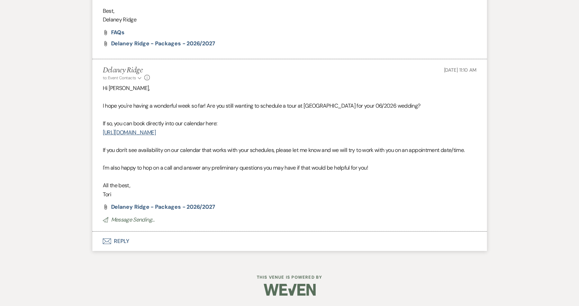
scroll to position [740, 0]
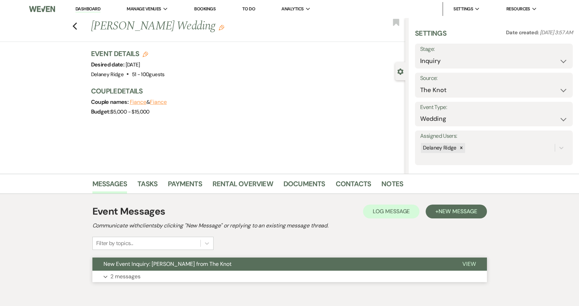
click at [240, 273] on button "Expand 2 messages" at bounding box center [289, 277] width 395 height 12
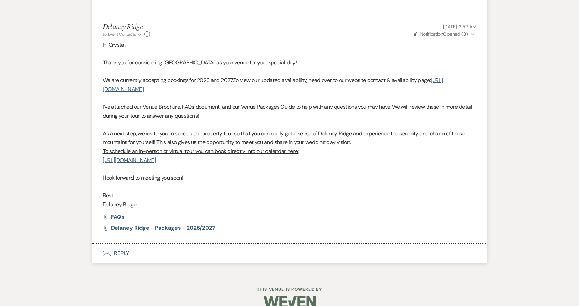
scroll to position [638, 0]
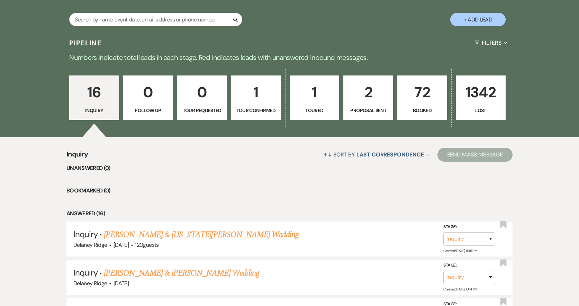
scroll to position [139, 0]
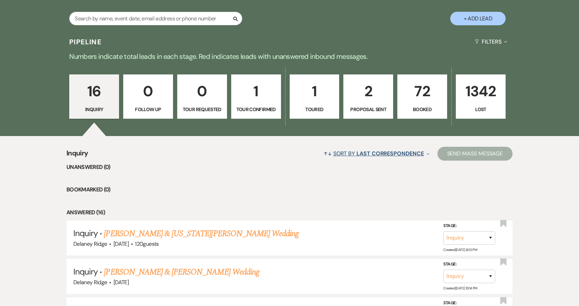
click at [372, 155] on span "Last Correspondence" at bounding box center [390, 153] width 67 height 7
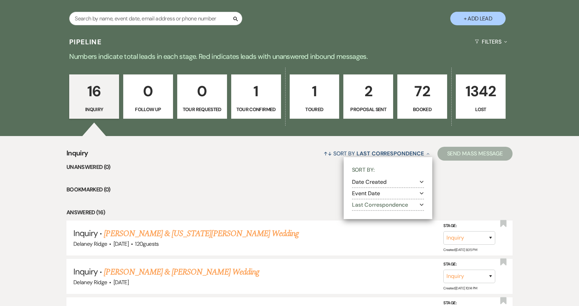
click at [418, 203] on button "Last Correspondence Expand" at bounding box center [388, 205] width 72 height 6
